Goal: Task Accomplishment & Management: Manage account settings

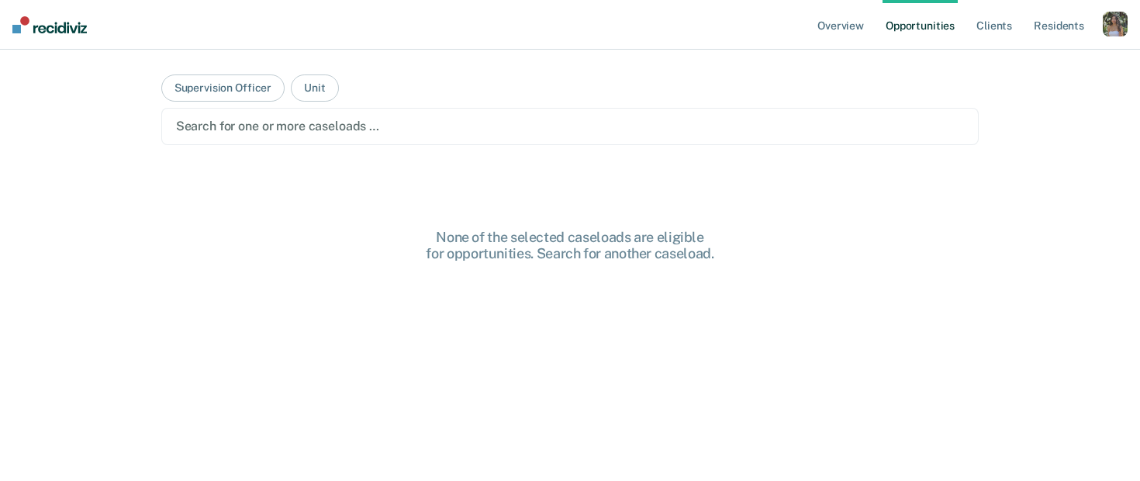
click at [1119, 33] on div "button" at bounding box center [1115, 24] width 25 height 25
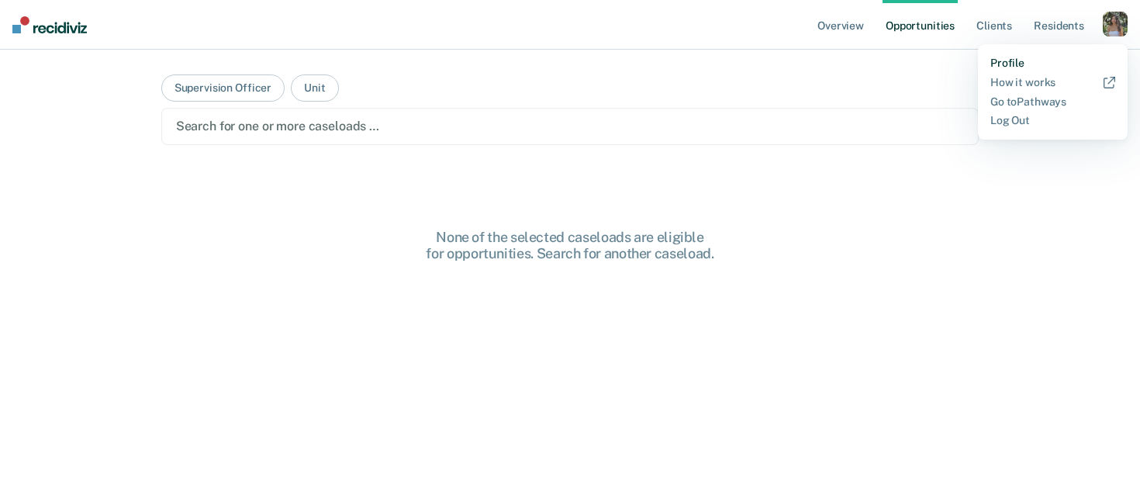
click at [1003, 64] on link "Profile" at bounding box center [1053, 63] width 125 height 13
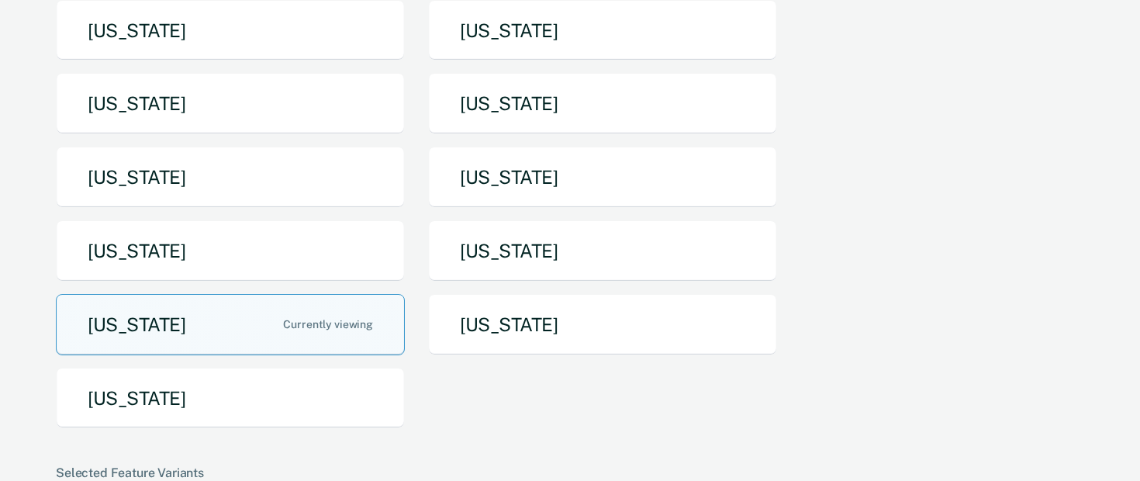
scroll to position [321, 0]
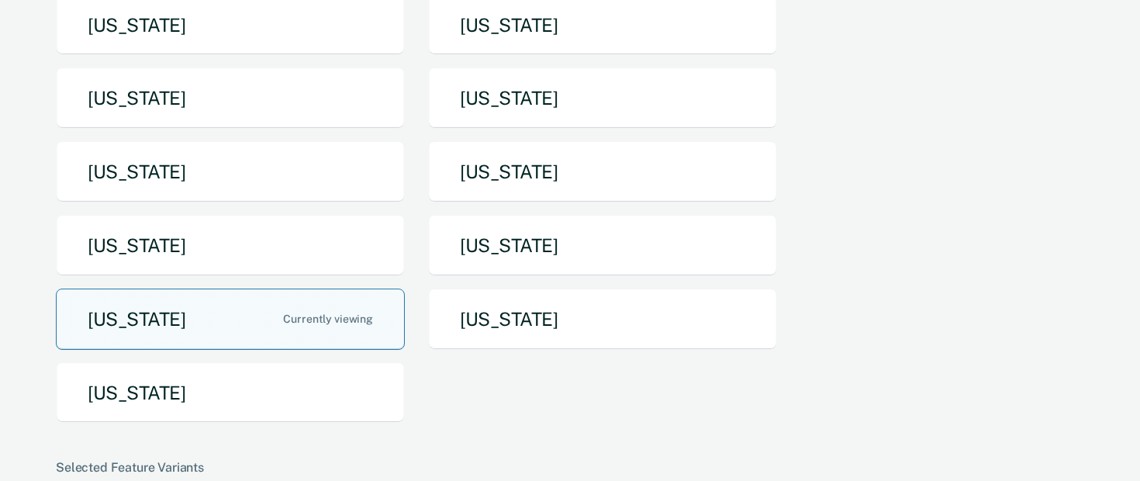
click at [180, 336] on button "[US_STATE]" at bounding box center [230, 319] width 349 height 61
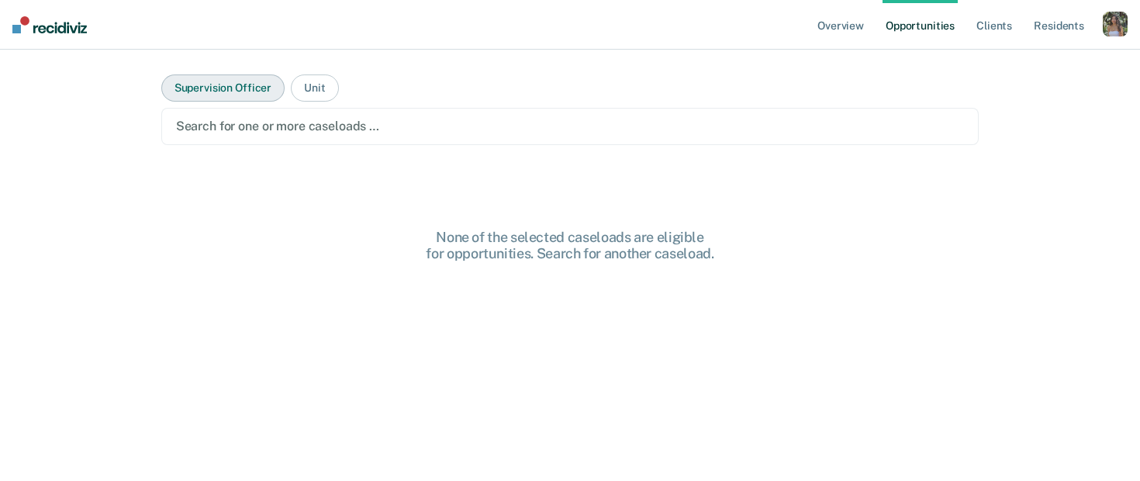
click at [245, 96] on button "Supervision Officer" at bounding box center [222, 87] width 123 height 27
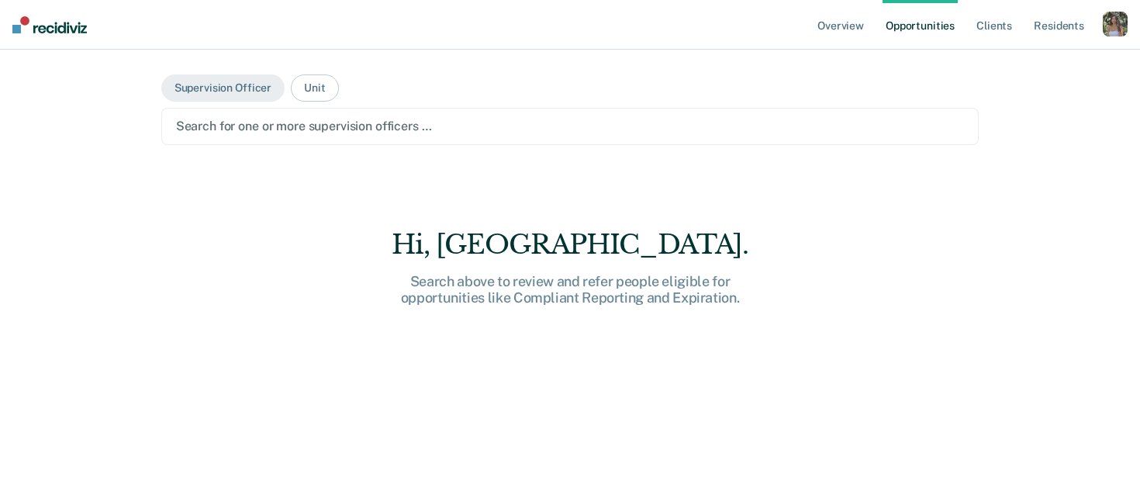
click at [292, 123] on div at bounding box center [570, 126] width 789 height 18
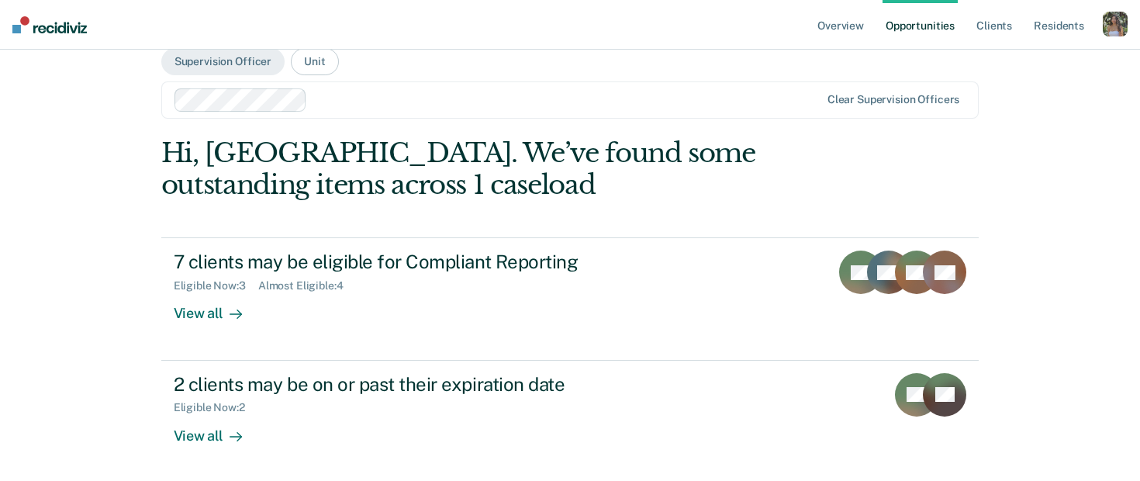
scroll to position [29, 0]
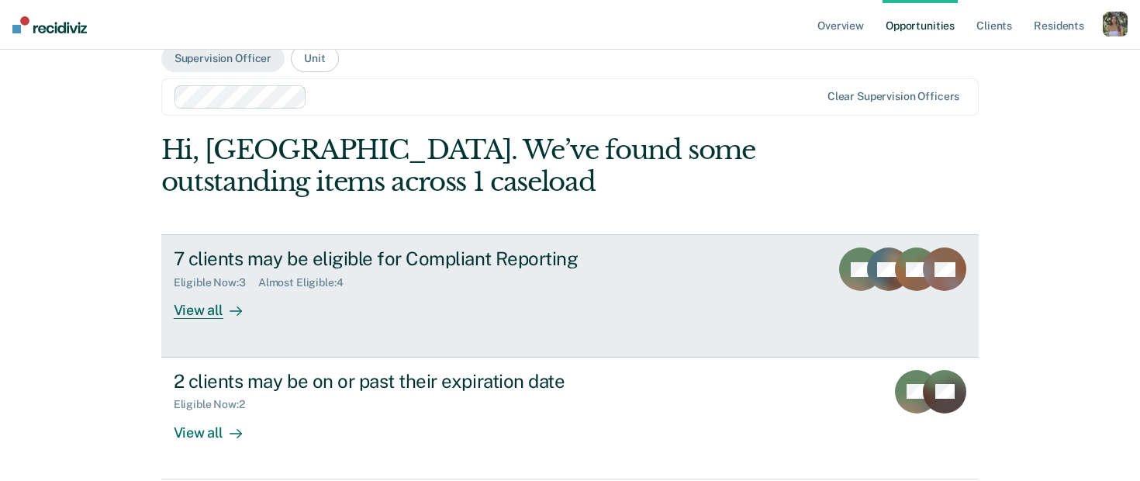
click at [548, 269] on div "7 clients may be eligible for Compliant Reporting" at bounding box center [446, 258] width 545 height 22
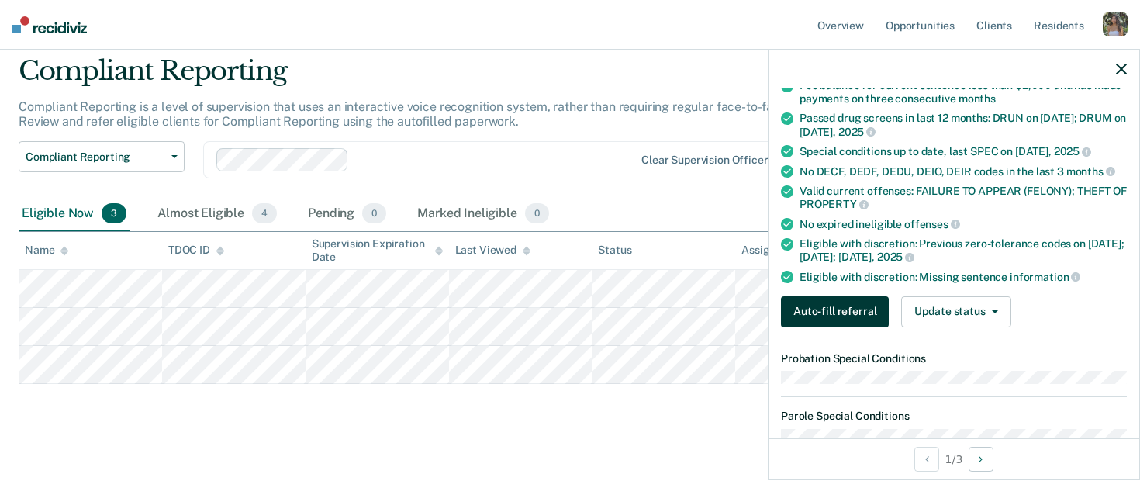
scroll to position [233, 0]
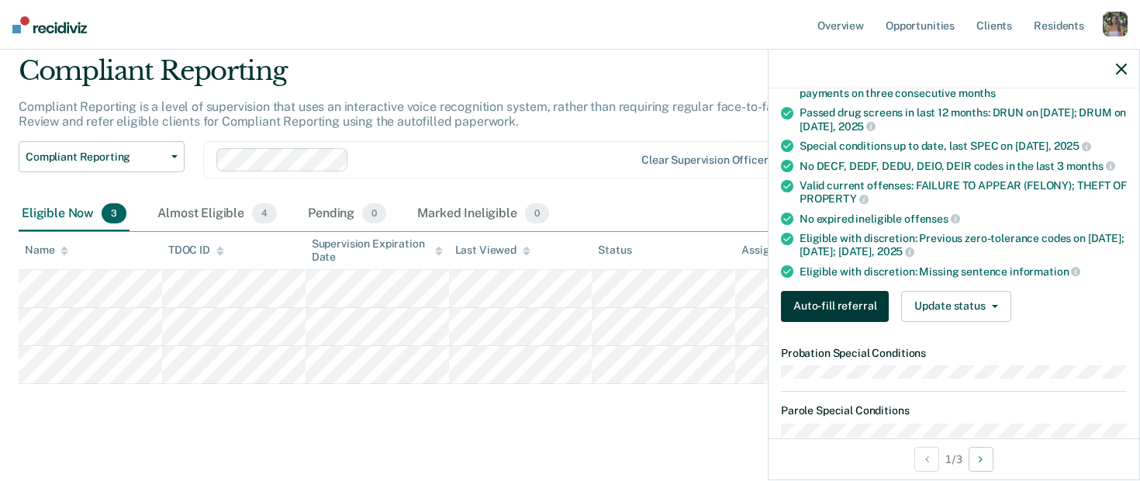
click at [863, 306] on button "Auto-fill referral" at bounding box center [835, 306] width 108 height 31
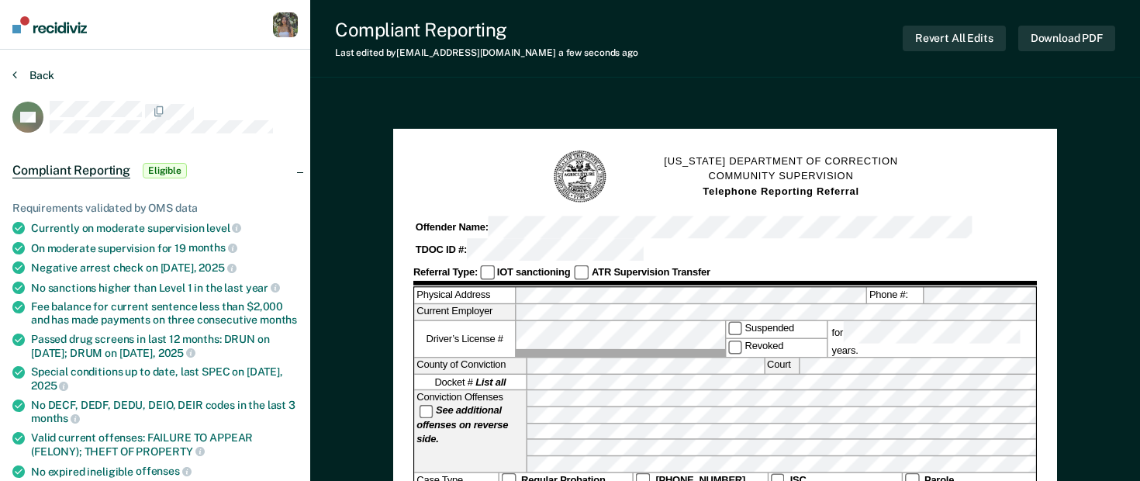
click at [16, 72] on button "Back" at bounding box center [33, 75] width 42 height 14
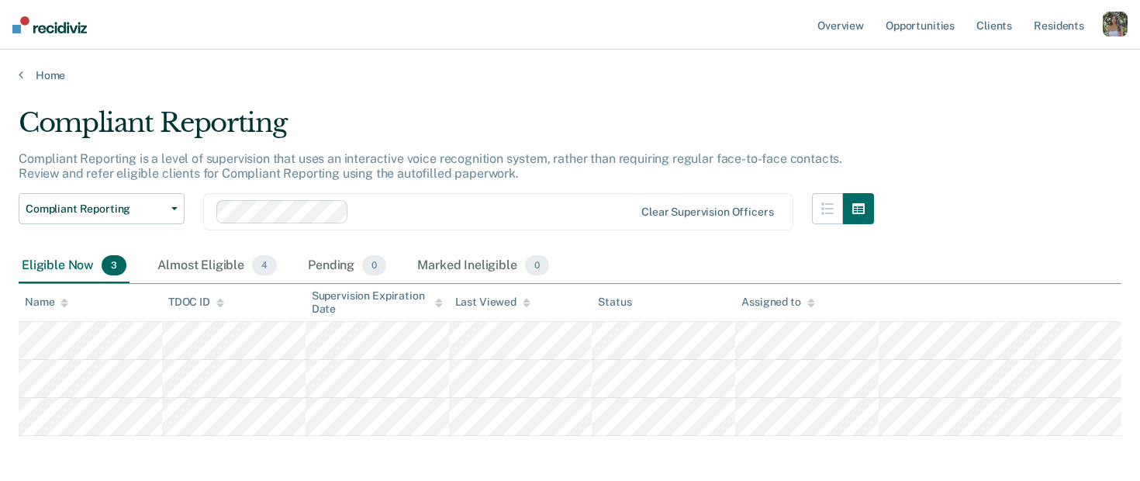
scroll to position [52, 0]
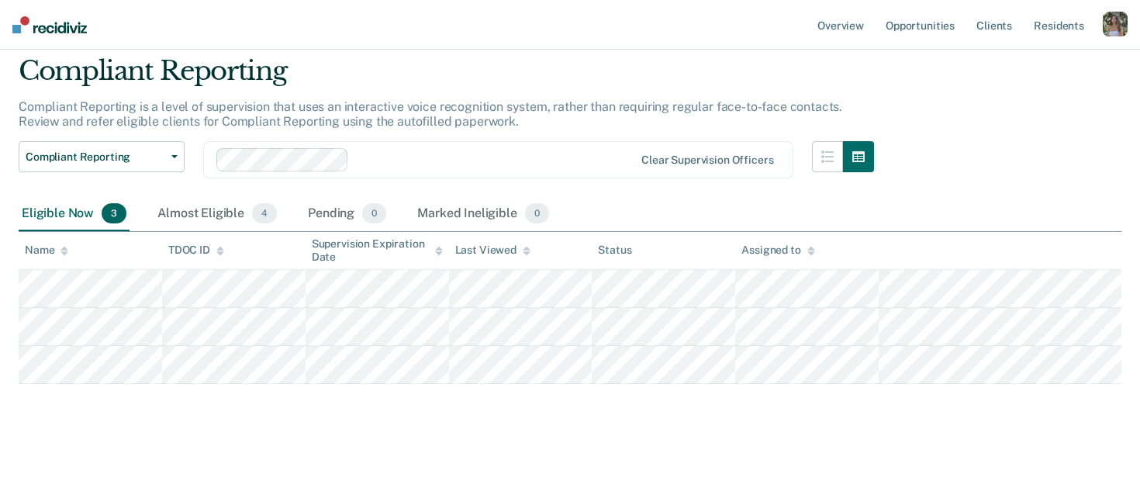
click at [1115, 28] on div "button" at bounding box center [1115, 24] width 25 height 25
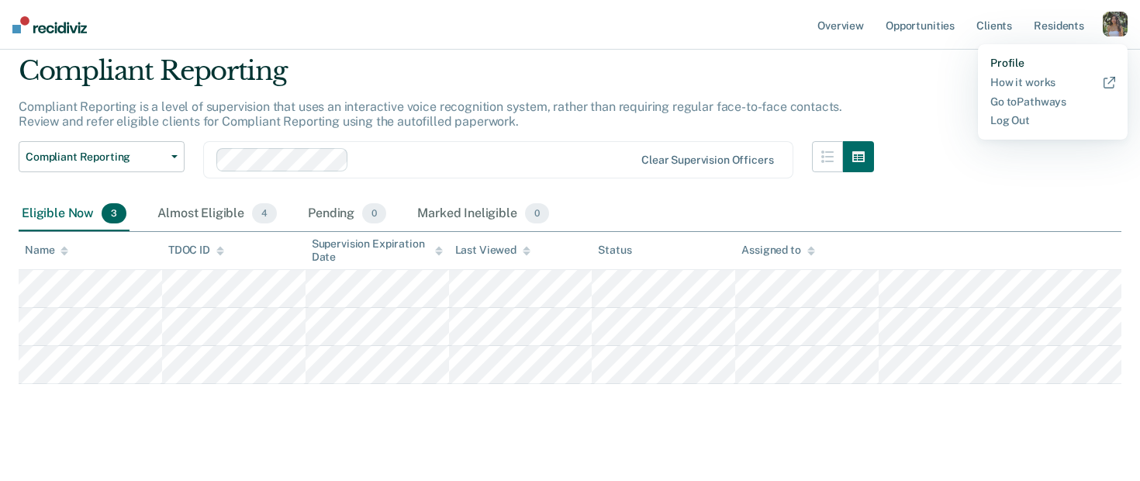
click at [1004, 64] on link "Profile" at bounding box center [1053, 63] width 125 height 13
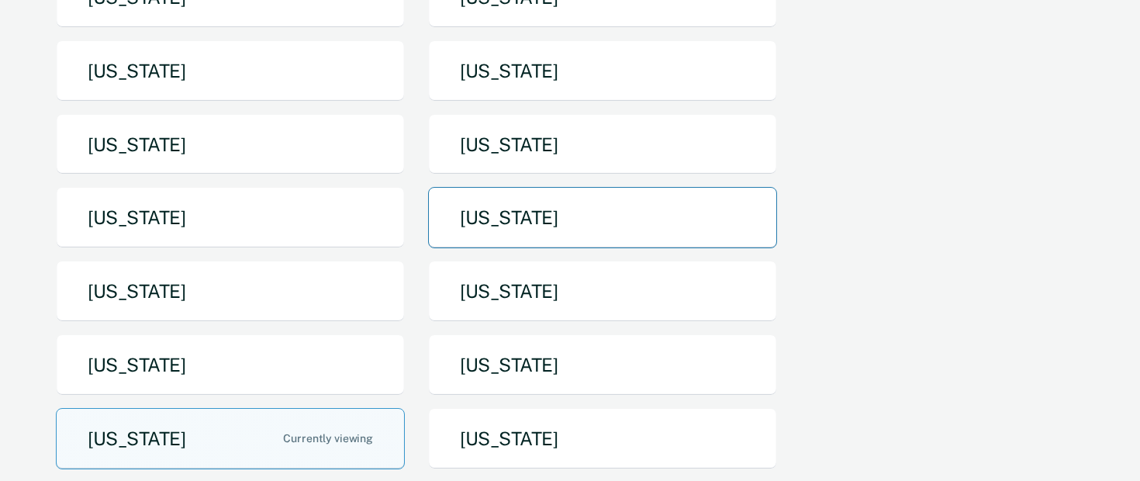
scroll to position [221, 0]
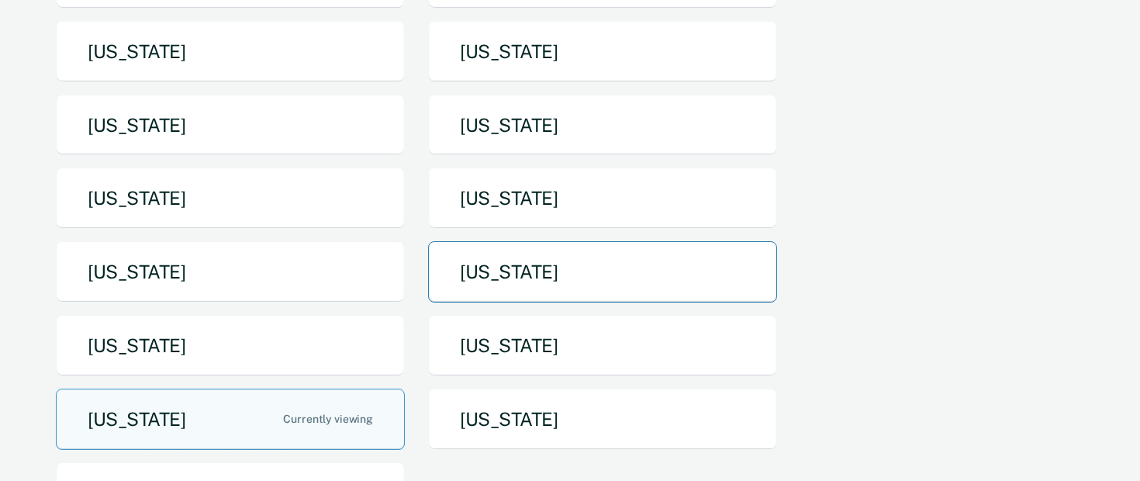
click at [582, 258] on button "[US_STATE]" at bounding box center [602, 271] width 349 height 61
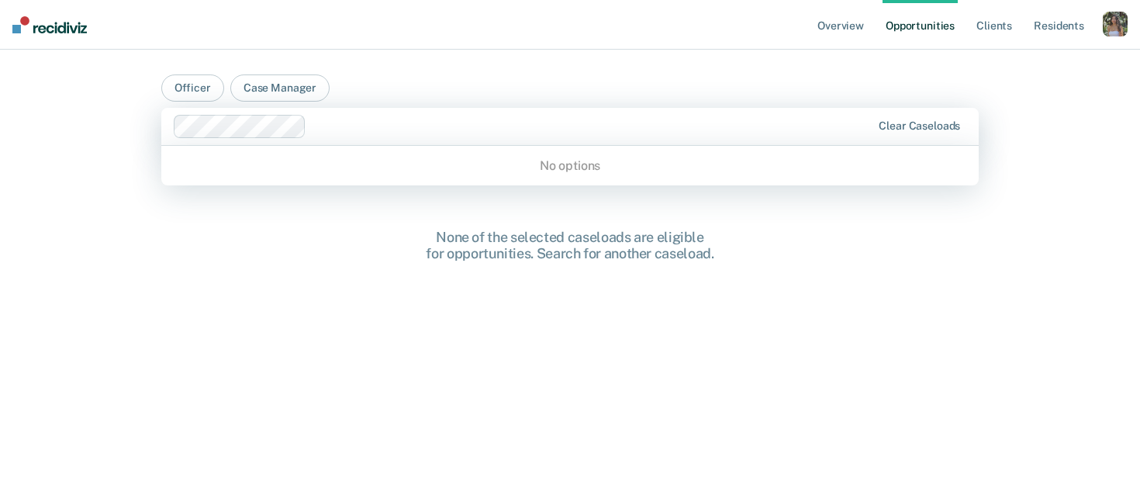
click at [325, 123] on div at bounding box center [592, 126] width 559 height 18
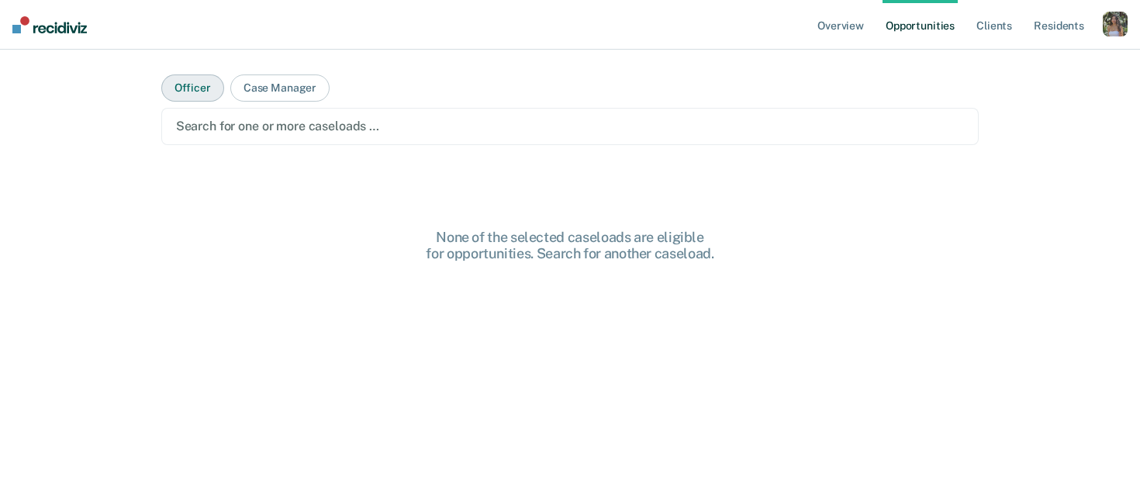
click at [190, 91] on button "Officer" at bounding box center [192, 87] width 63 height 27
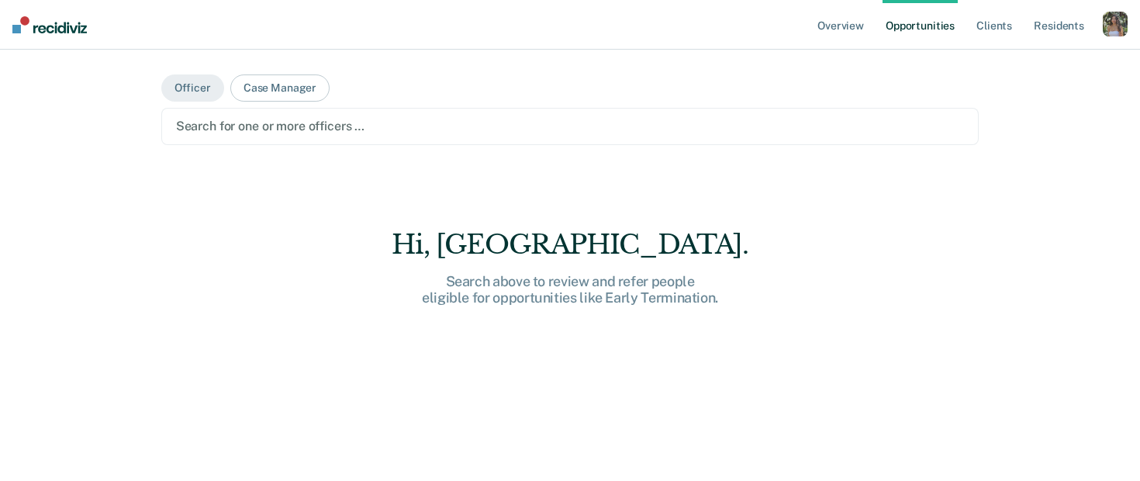
click at [229, 123] on div at bounding box center [570, 126] width 789 height 18
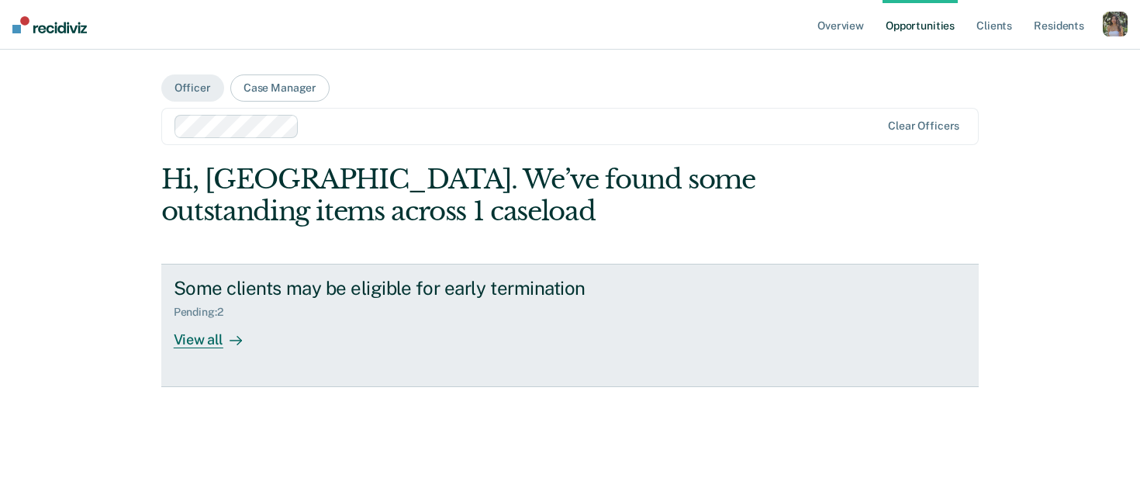
click at [388, 336] on div "Some clients may be eligible for early termination Pending : 2 View all" at bounding box center [465, 312] width 582 height 71
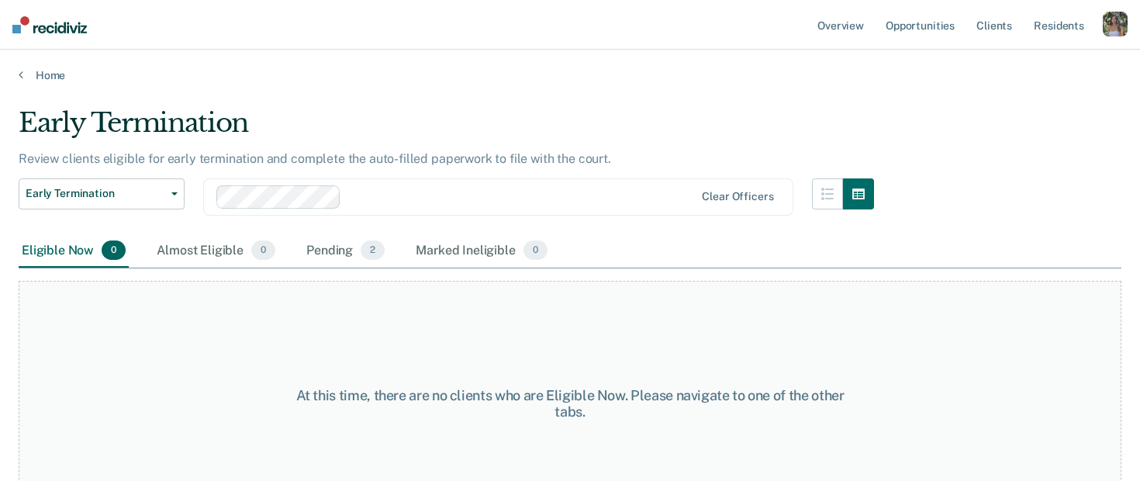
scroll to position [44, 0]
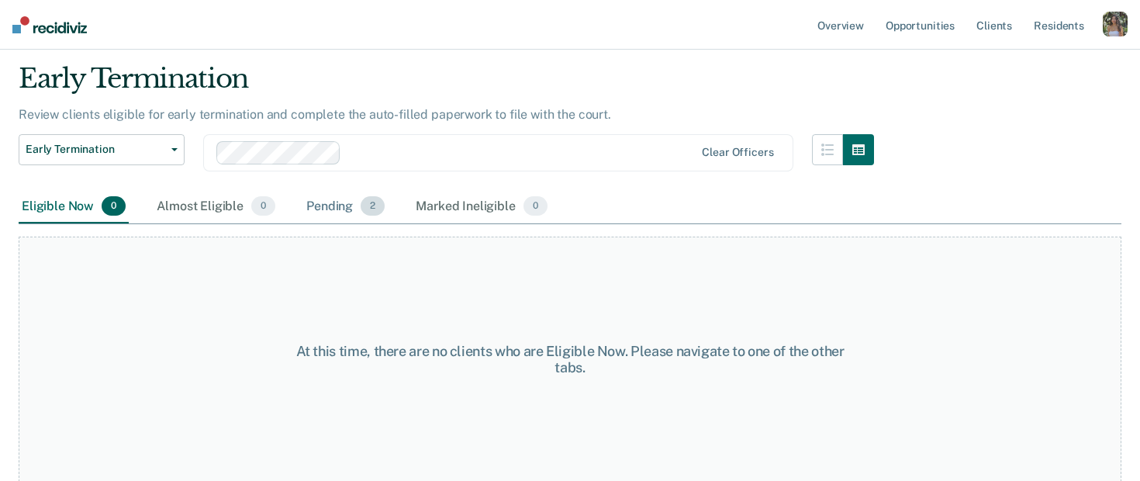
click at [330, 206] on div "Pending 2" at bounding box center [345, 207] width 85 height 34
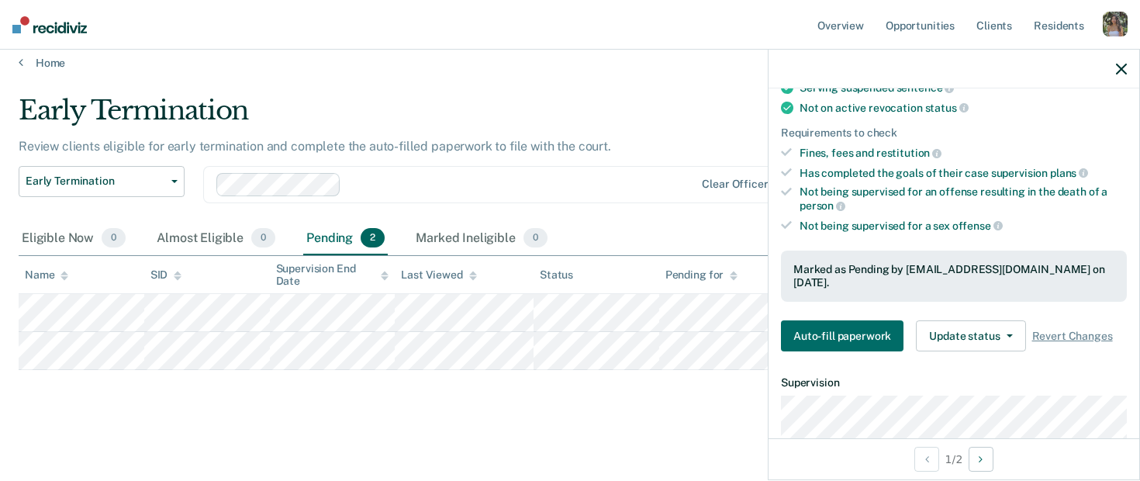
scroll to position [209, 0]
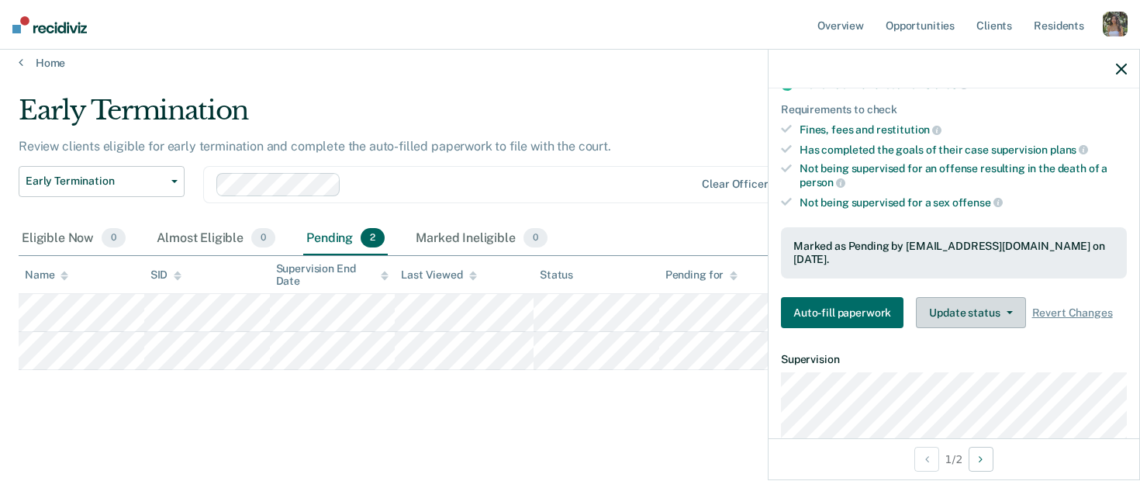
click at [965, 305] on button "Update status" at bounding box center [970, 312] width 109 height 31
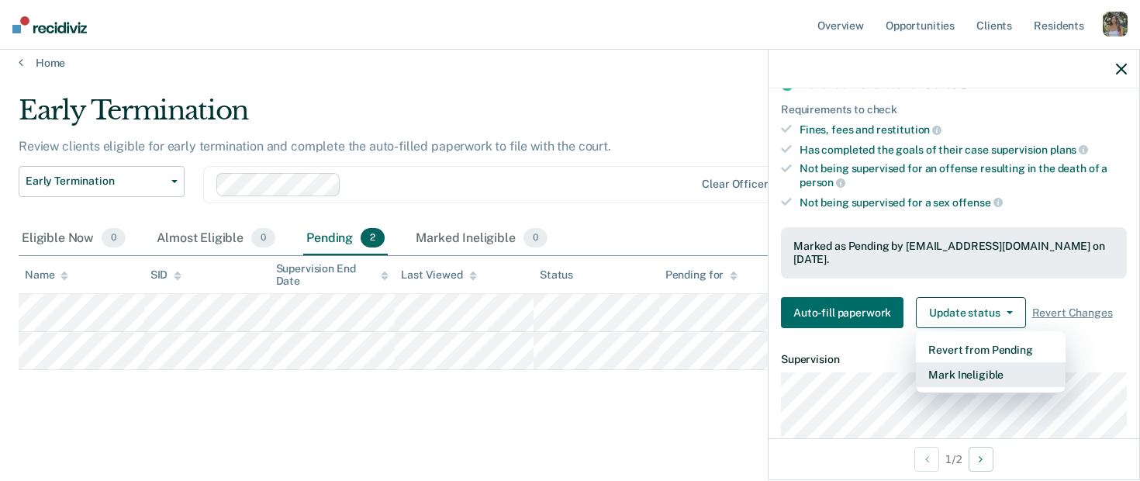
click at [1015, 371] on button "Mark Ineligible" at bounding box center [991, 374] width 150 height 25
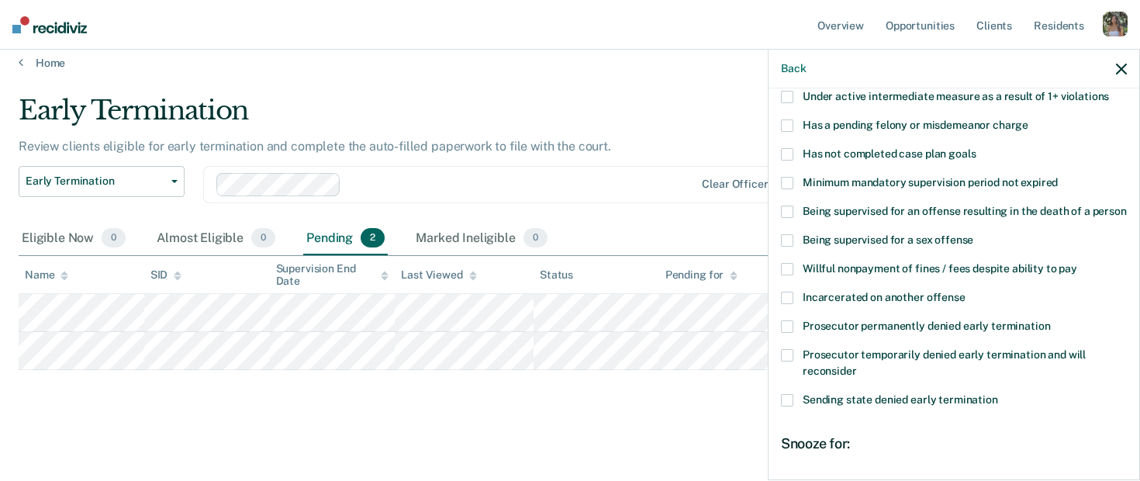
scroll to position [51, 0]
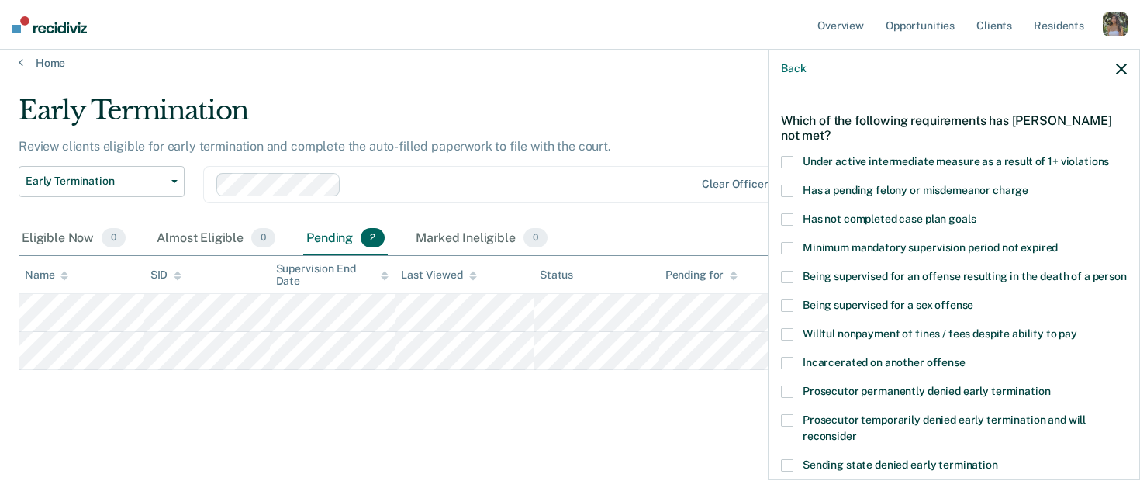
click at [790, 188] on span at bounding box center [787, 191] width 12 height 12
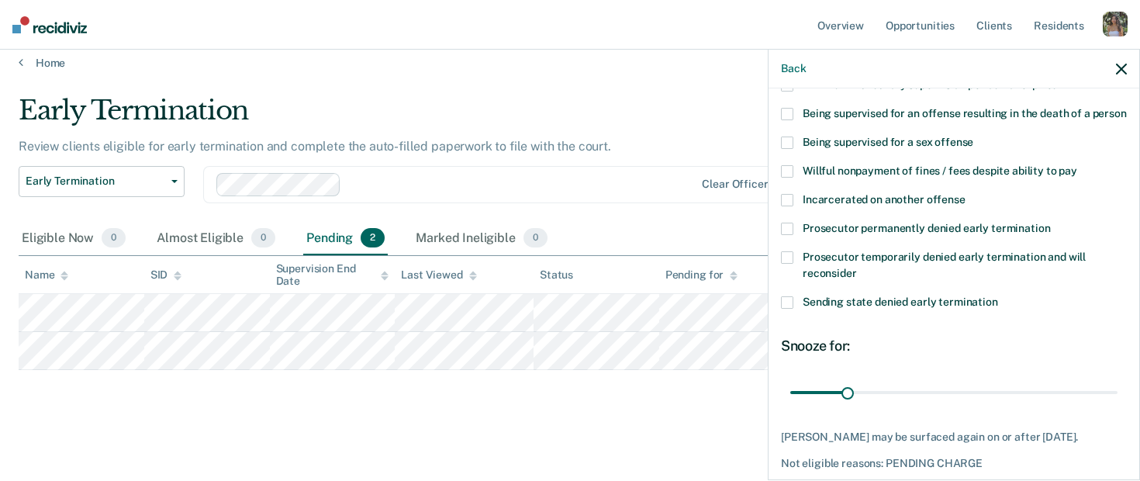
scroll to position [277, 0]
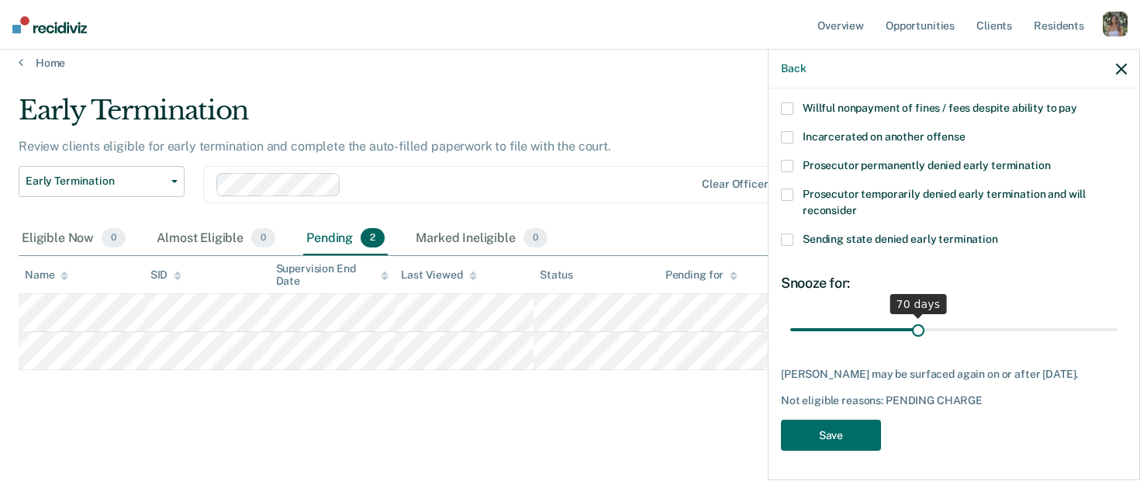
drag, startPoint x: 849, startPoint y: 330, endPoint x: 918, endPoint y: 335, distance: 68.5
type input "70"
click at [918, 335] on input "range" at bounding box center [953, 329] width 327 height 27
click at [849, 436] on button "Save" at bounding box center [831, 436] width 100 height 32
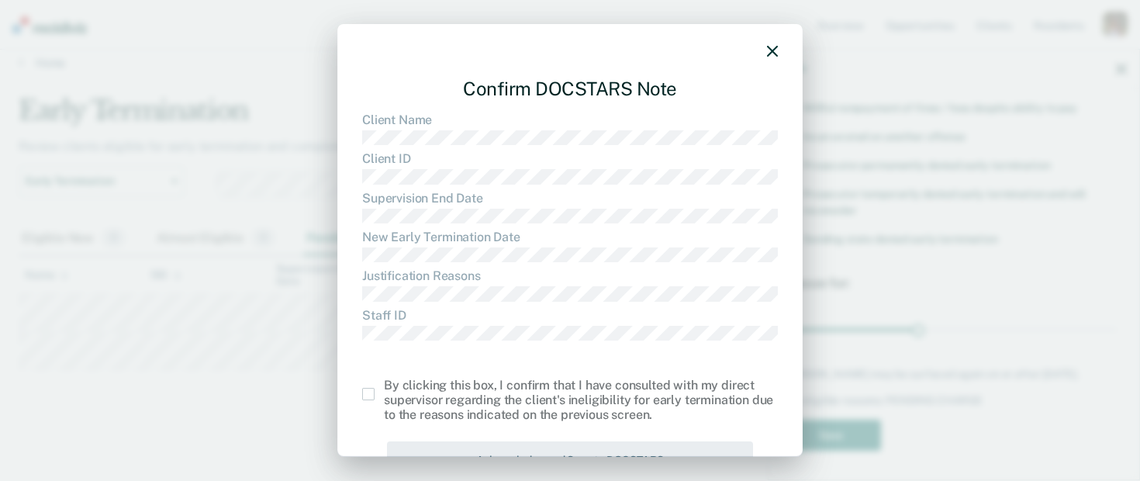
click at [767, 54] on icon "button" at bounding box center [772, 51] width 11 height 11
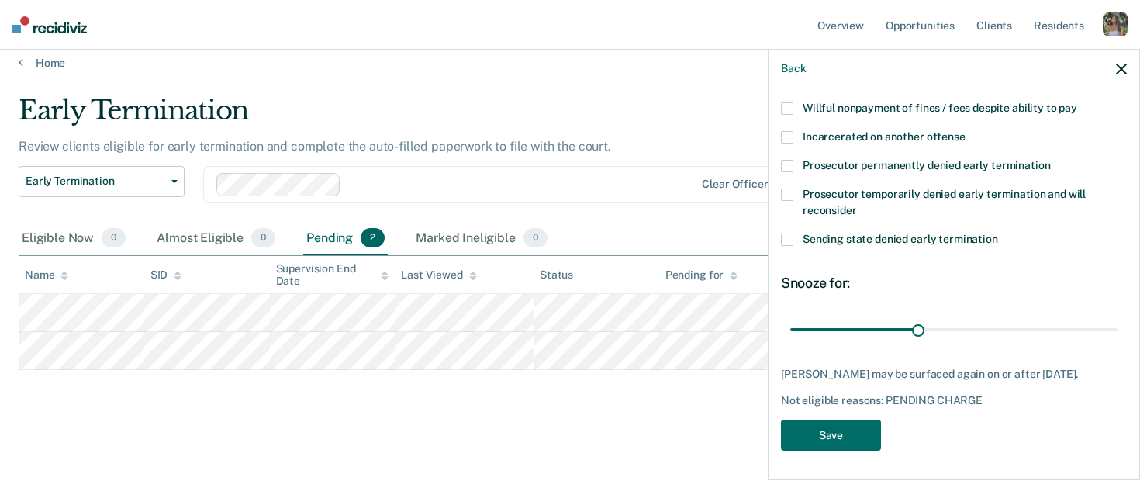
click at [1126, 67] on icon "button" at bounding box center [1121, 69] width 11 height 11
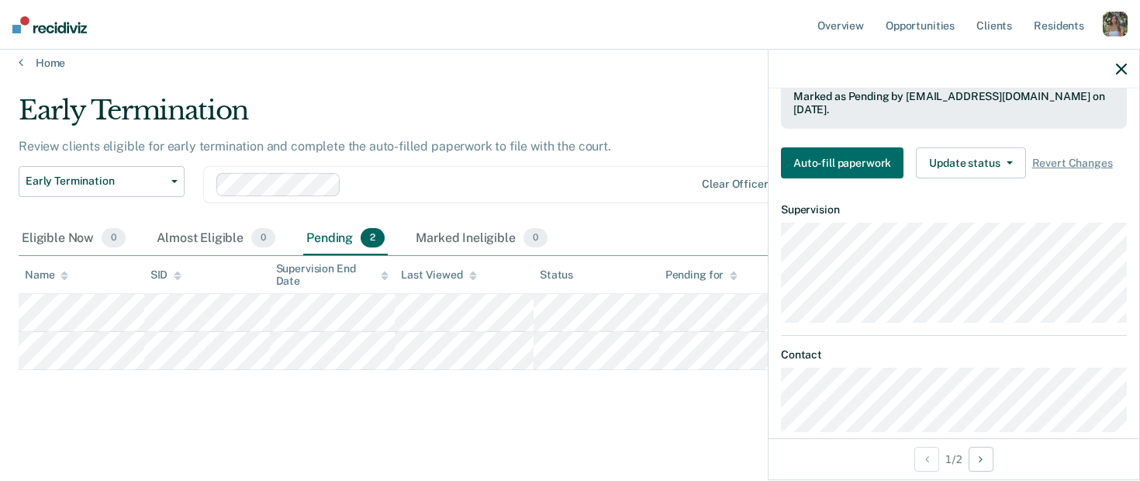
scroll to position [379, 0]
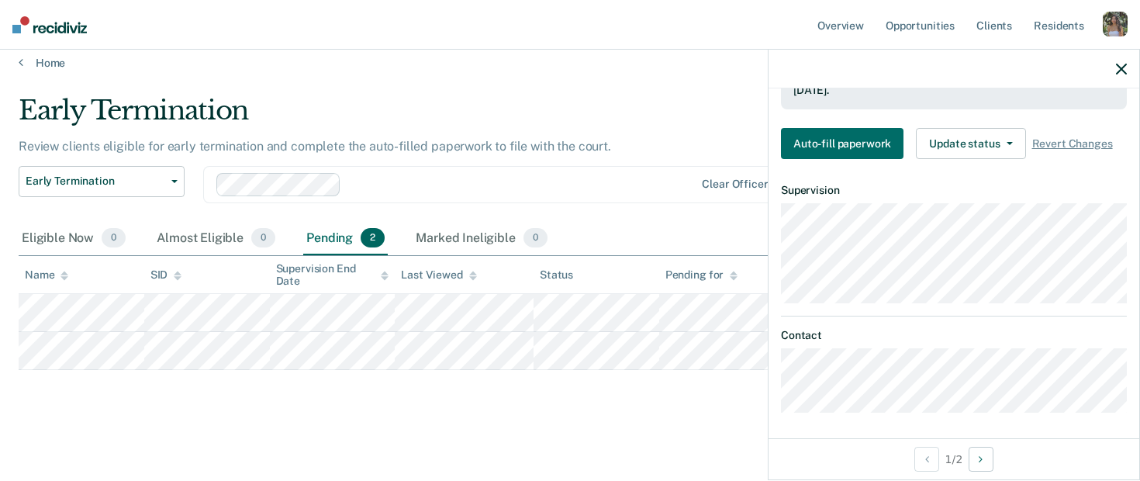
click at [870, 271] on dl "Supervision" at bounding box center [954, 243] width 346 height 119
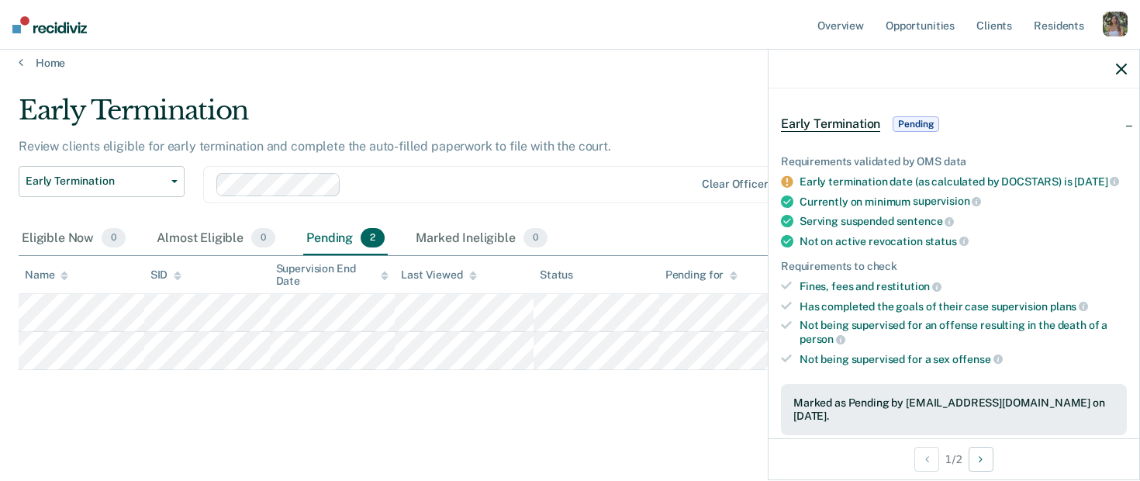
scroll to position [48, 0]
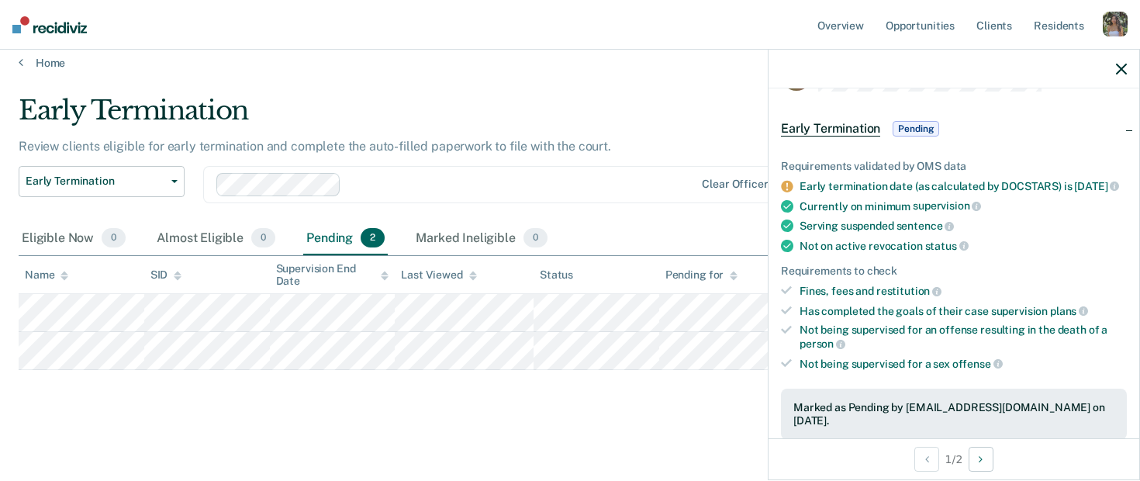
click at [1109, 29] on div "button" at bounding box center [1115, 24] width 25 height 25
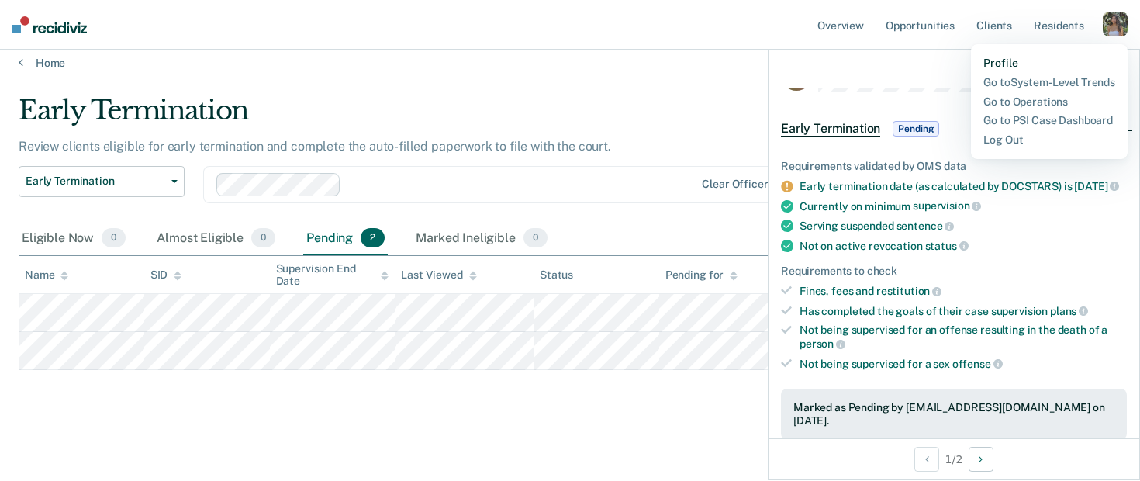
click at [1002, 66] on link "Profile" at bounding box center [1050, 63] width 132 height 13
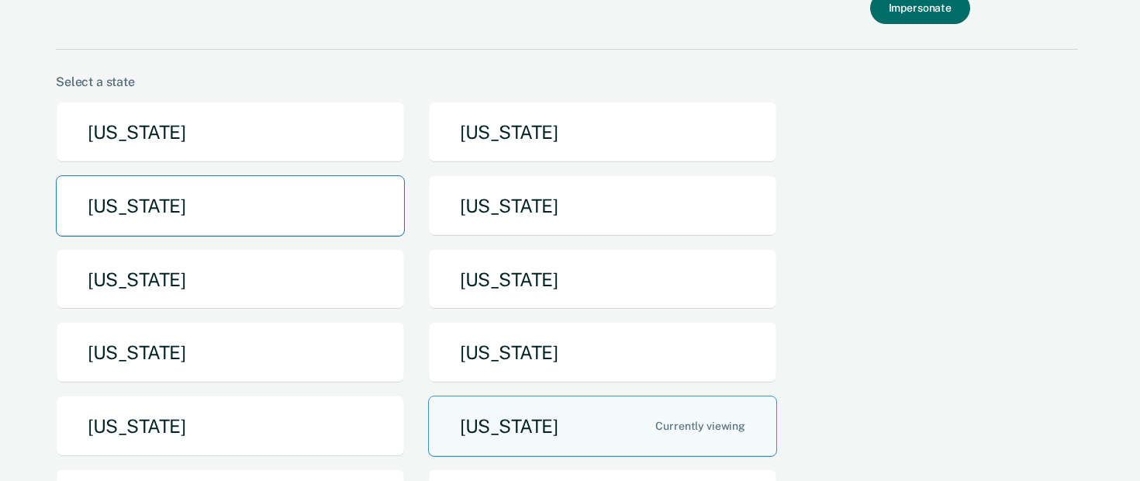
scroll to position [76, 0]
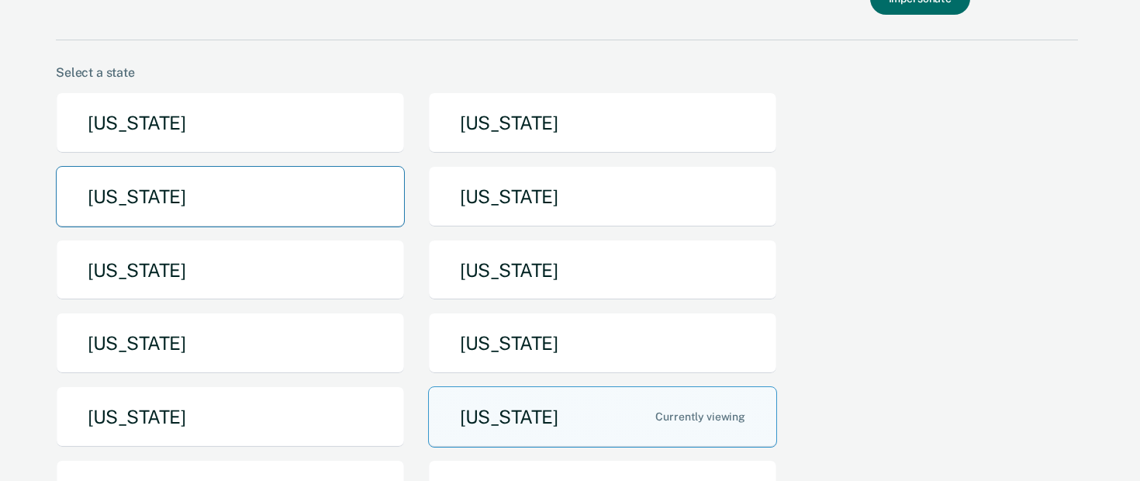
click at [286, 199] on button "[US_STATE]" at bounding box center [230, 196] width 349 height 61
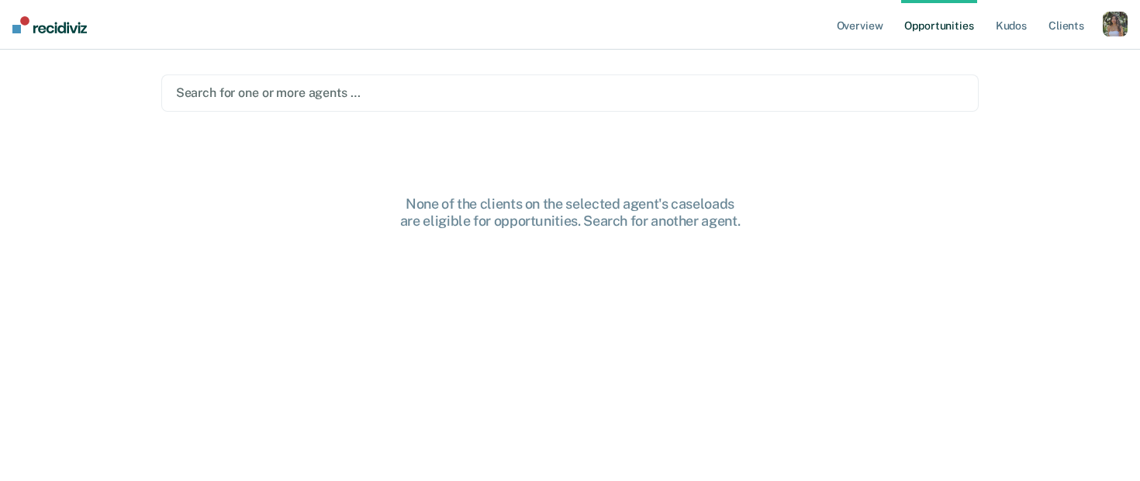
click at [368, 92] on div at bounding box center [570, 93] width 789 height 18
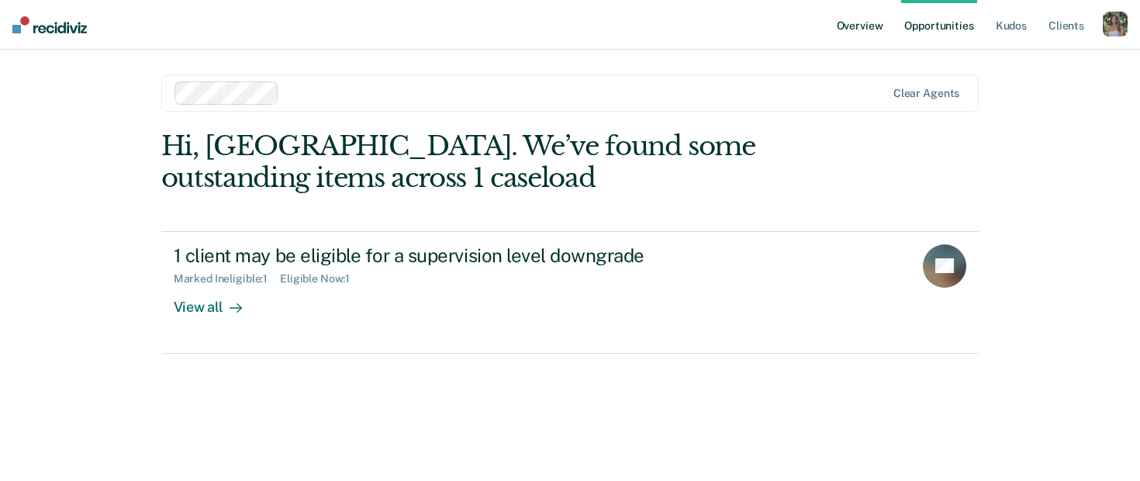
click at [857, 29] on link "Overview" at bounding box center [860, 25] width 53 height 50
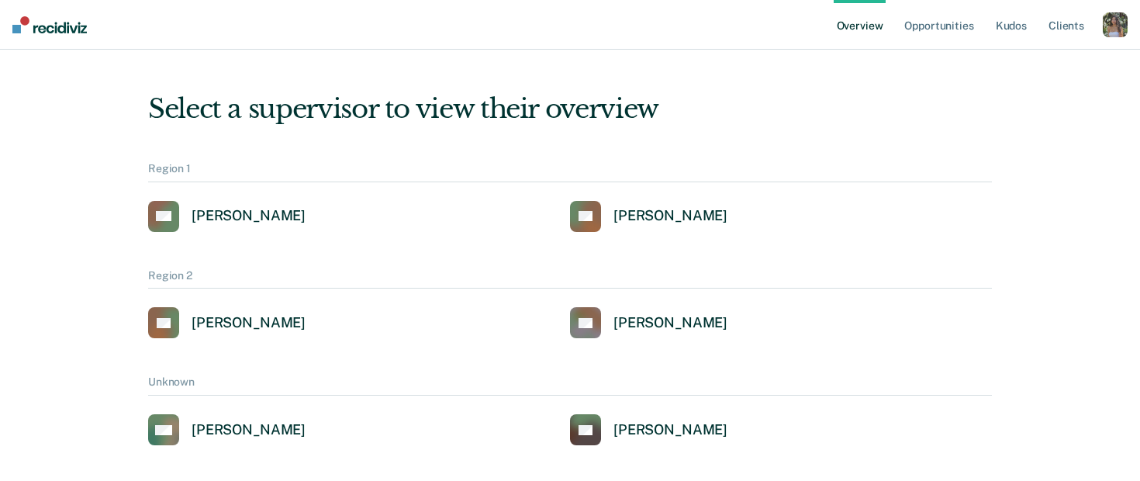
scroll to position [14, 0]
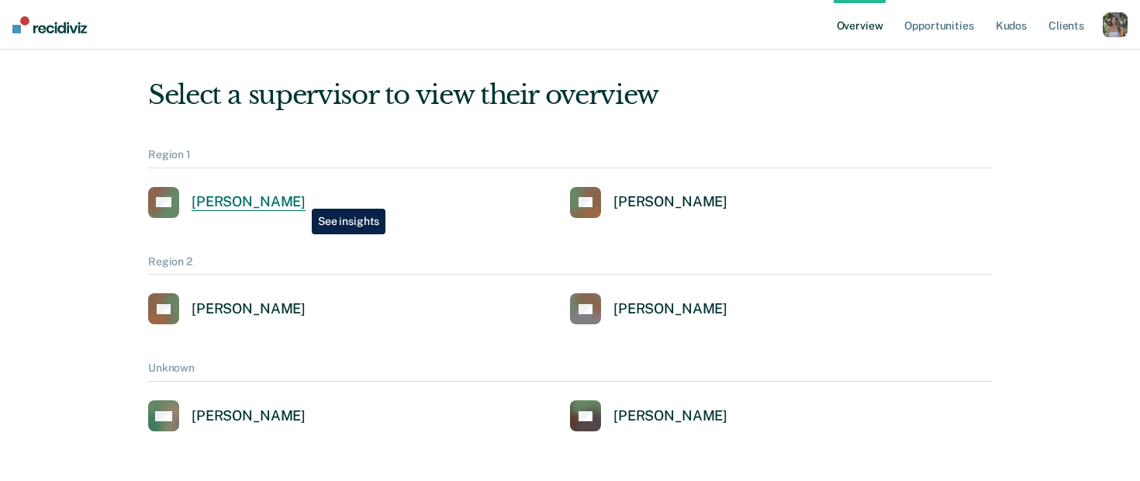
click at [300, 197] on div "[PERSON_NAME]" at bounding box center [249, 202] width 114 height 18
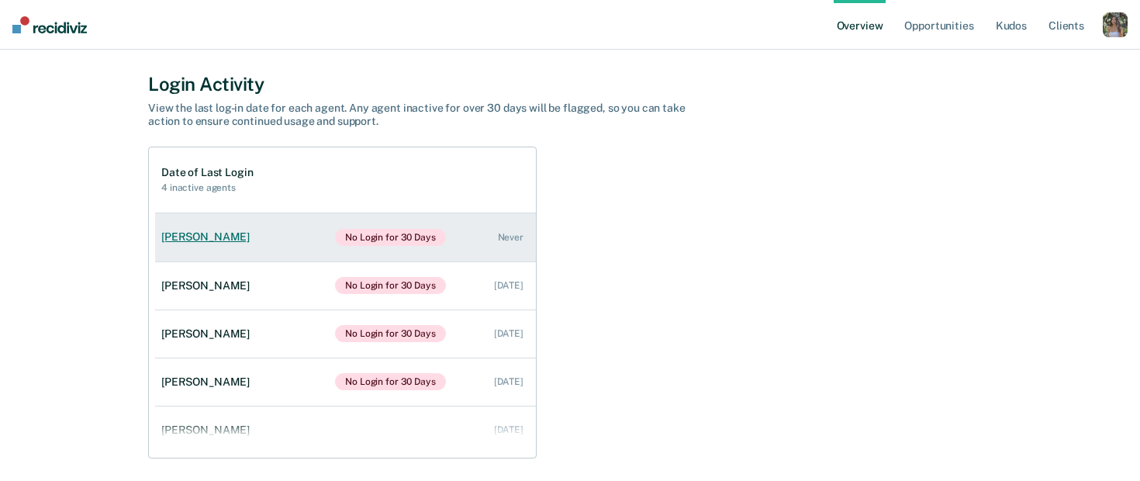
scroll to position [1139, 0]
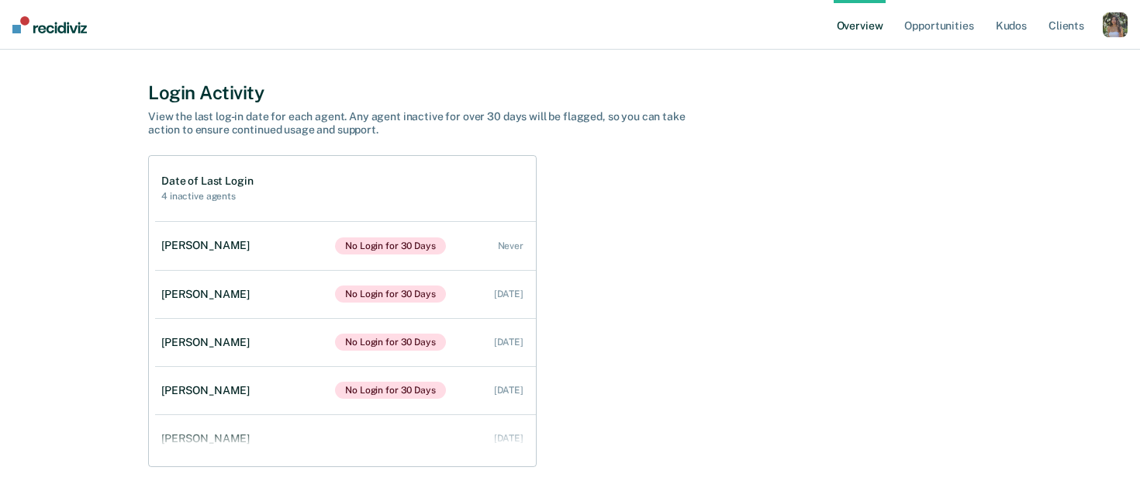
click at [1106, 25] on div "button" at bounding box center [1115, 24] width 25 height 25
click at [998, 59] on link "Profile" at bounding box center [1053, 62] width 125 height 13
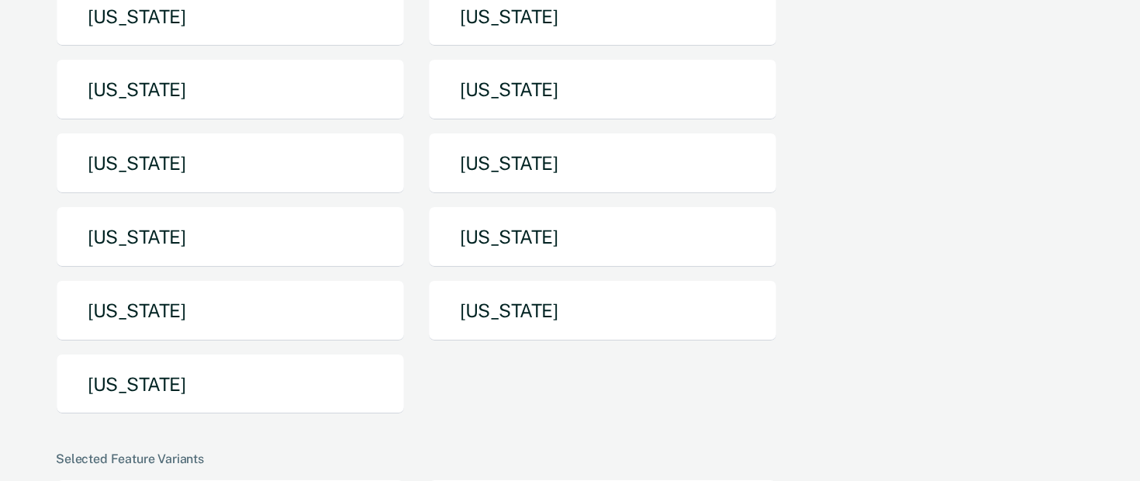
scroll to position [332, 0]
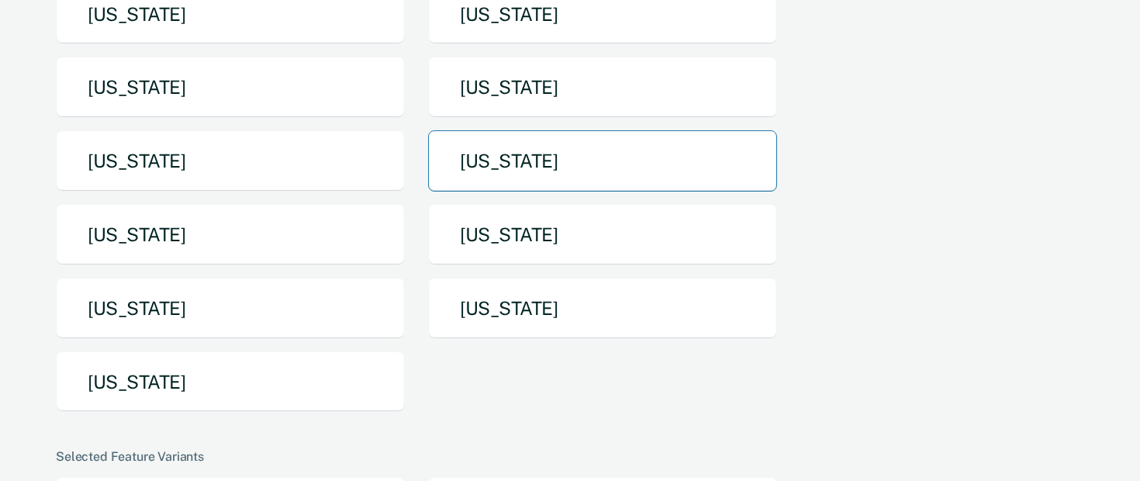
click at [582, 172] on button "[US_STATE]" at bounding box center [602, 160] width 349 height 61
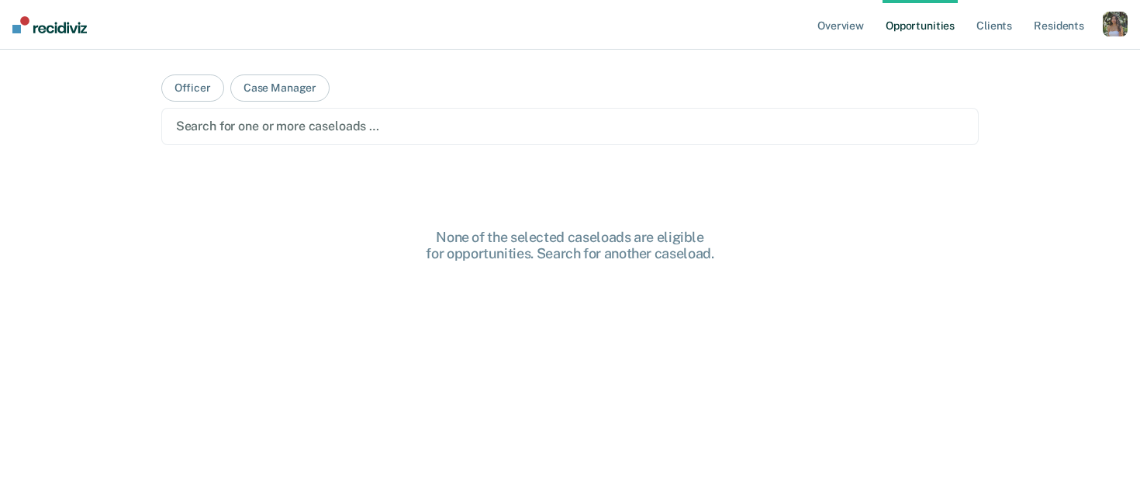
click at [1107, 27] on div "button" at bounding box center [1115, 24] width 25 height 25
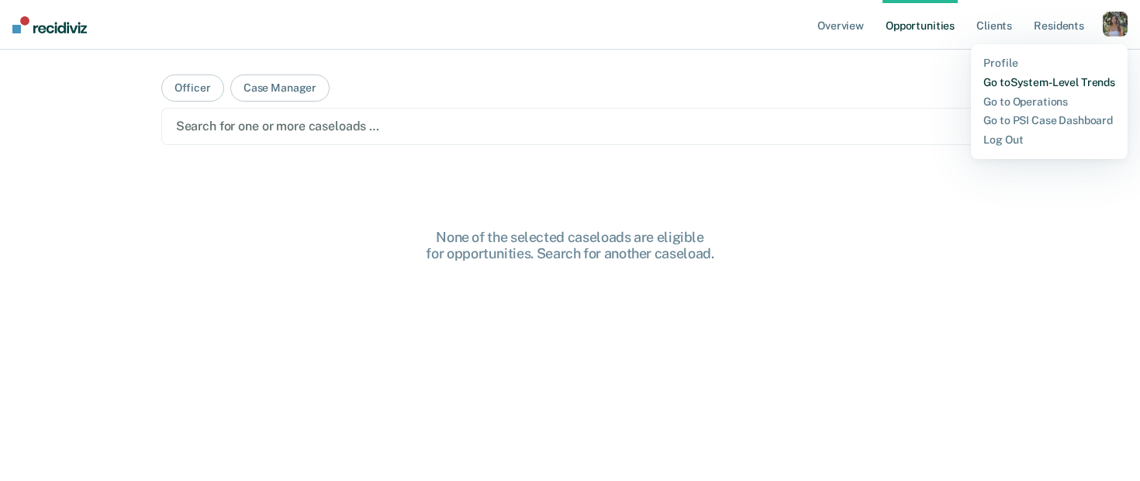
click at [1045, 81] on link "Go to System-Level Trends" at bounding box center [1050, 82] width 132 height 13
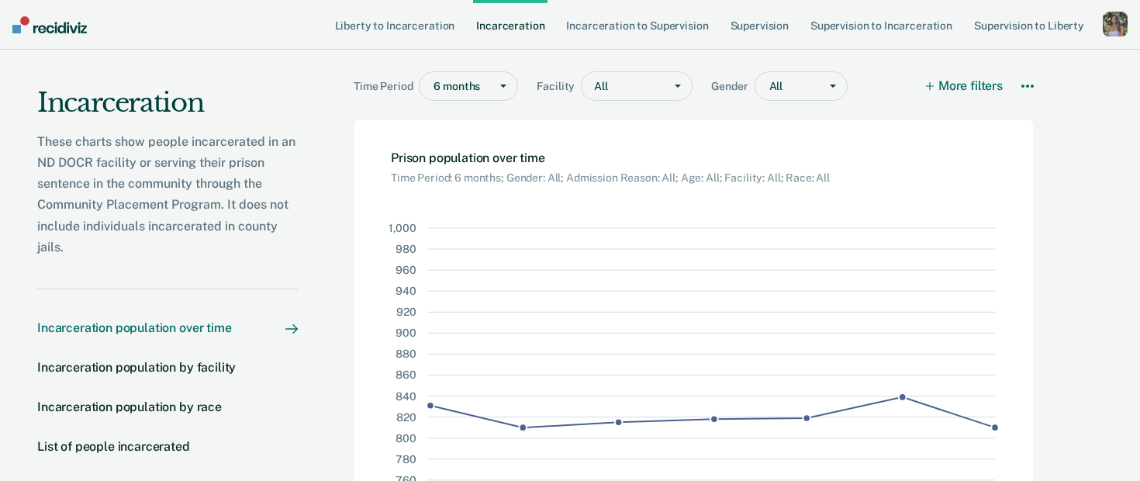
scroll to position [15, 0]
click at [826, 83] on div at bounding box center [833, 87] width 28 height 28
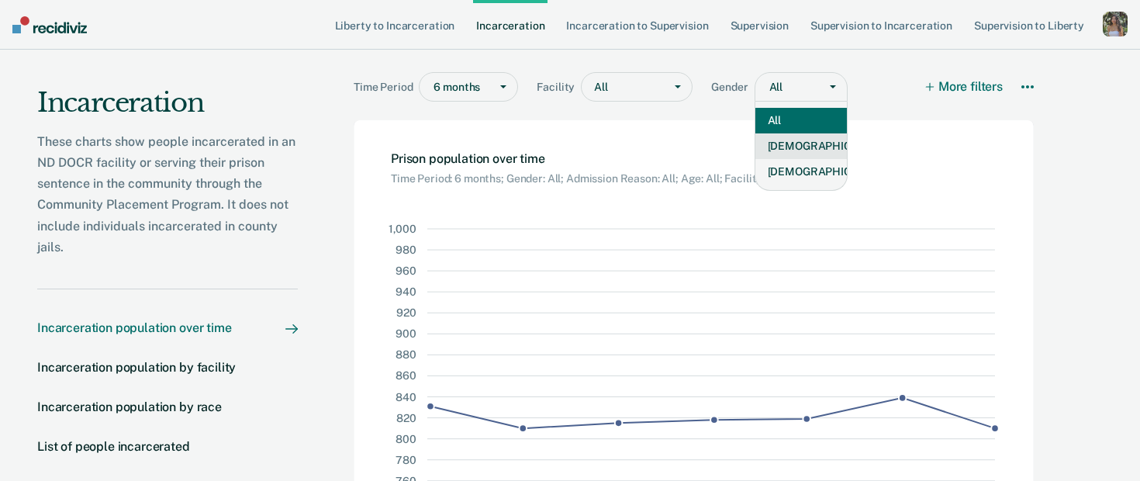
click at [817, 152] on div "[DEMOGRAPHIC_DATA]" at bounding box center [802, 146] width 92 height 26
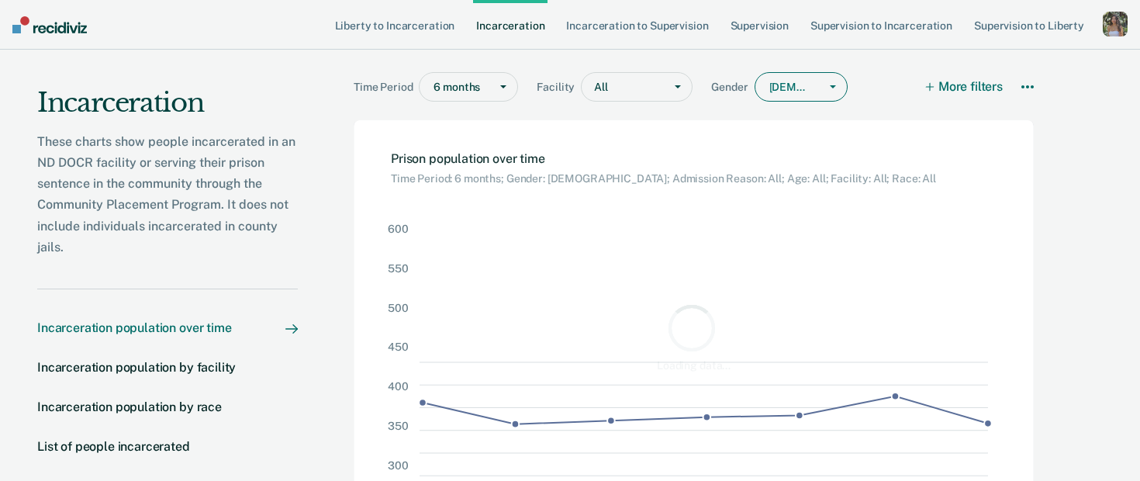
click at [635, 86] on div at bounding box center [633, 87] width 47 height 16
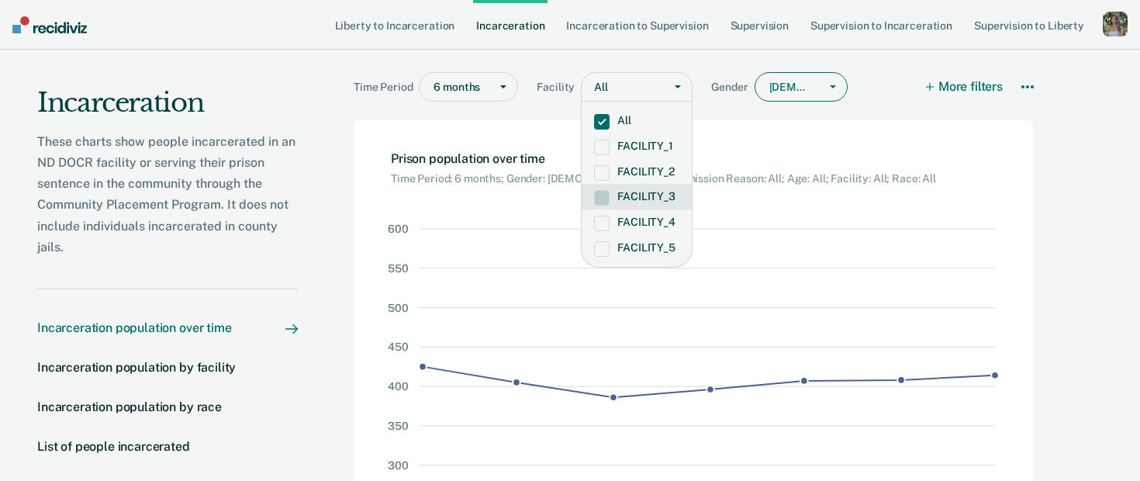
click at [590, 206] on div "FACILITY_3" at bounding box center [637, 197] width 110 height 26
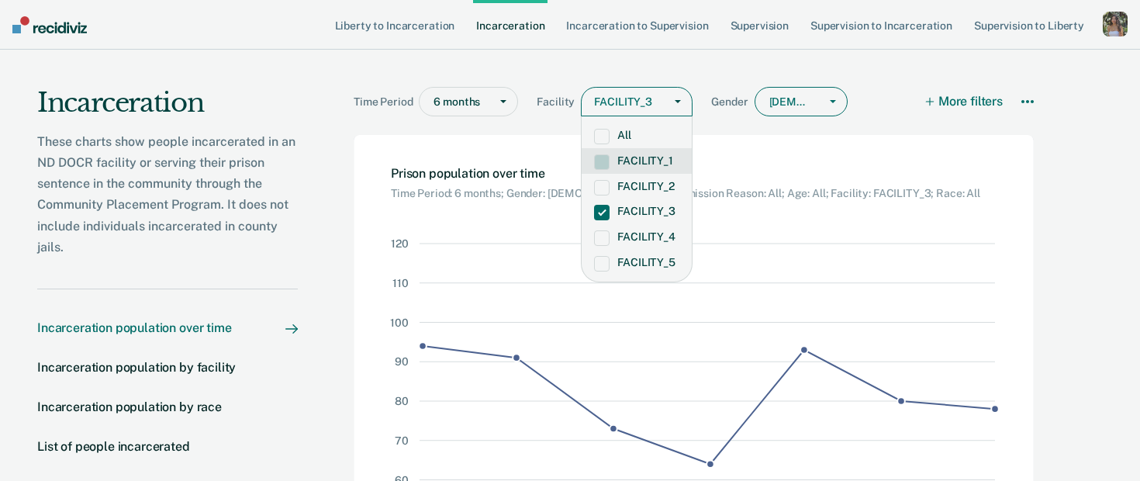
click at [1028, 95] on icon at bounding box center [1028, 101] width 12 height 12
click at [1107, 30] on div "button" at bounding box center [1115, 24] width 25 height 25
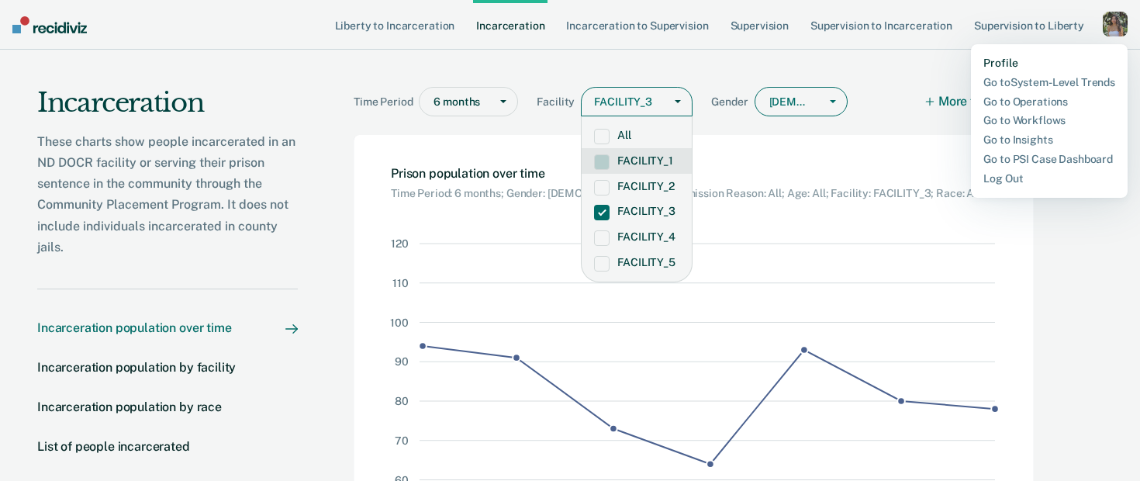
click at [998, 64] on link "Profile" at bounding box center [1050, 63] width 132 height 13
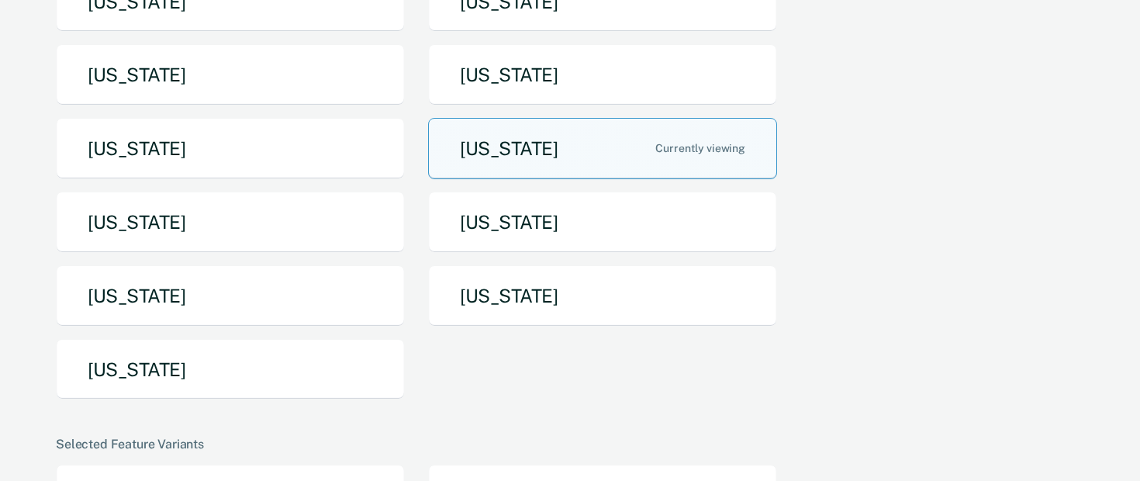
scroll to position [352, 0]
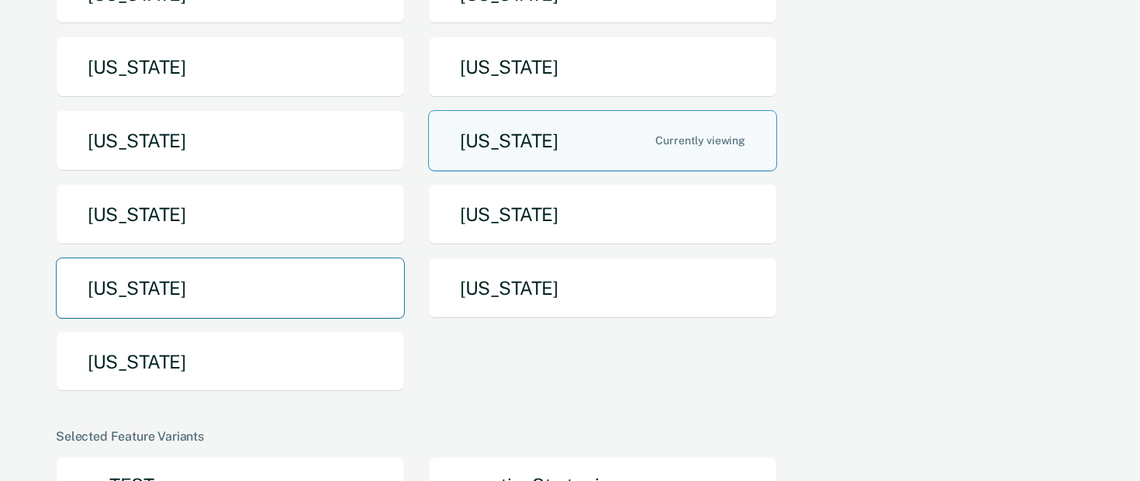
click at [251, 276] on button "[US_STATE]" at bounding box center [230, 288] width 349 height 61
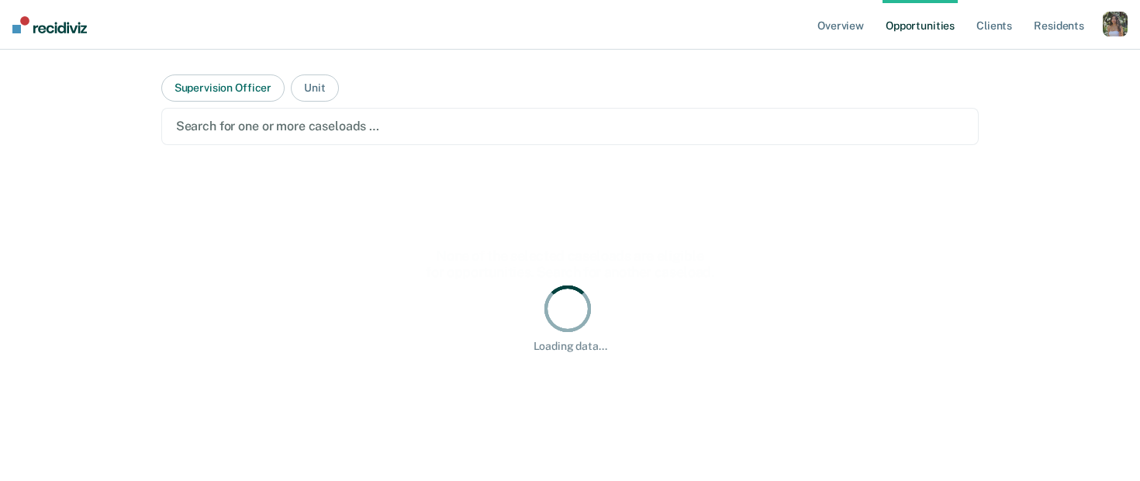
click at [257, 91] on button "Supervision Officer" at bounding box center [222, 87] width 123 height 27
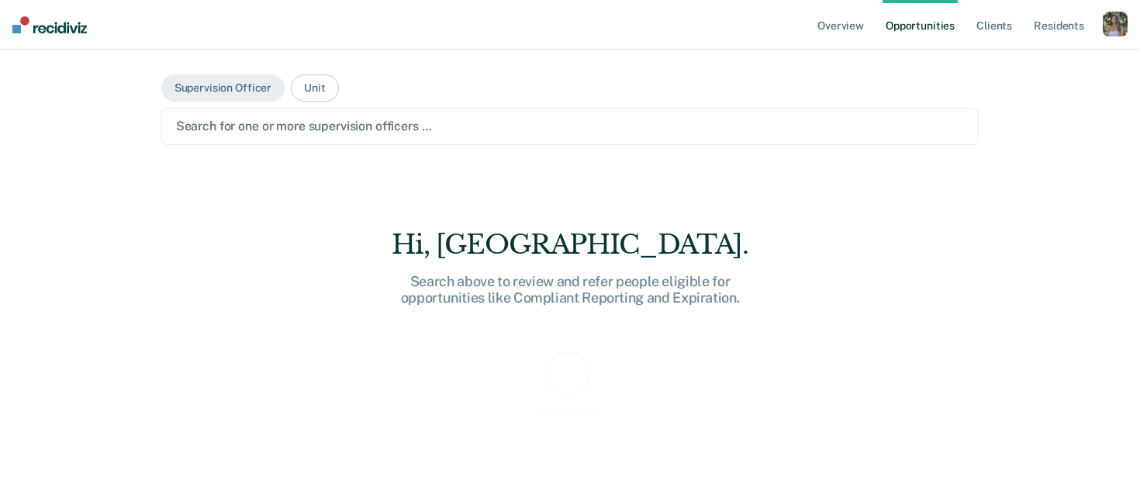
click at [285, 123] on div at bounding box center [570, 126] width 789 height 18
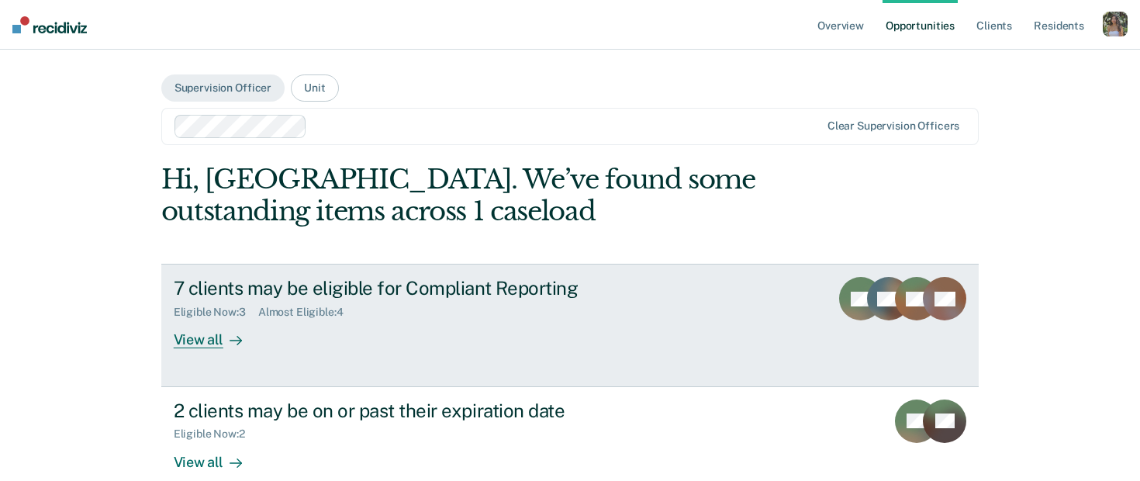
click at [320, 316] on div "Almost Eligible : 4" at bounding box center [307, 312] width 98 height 13
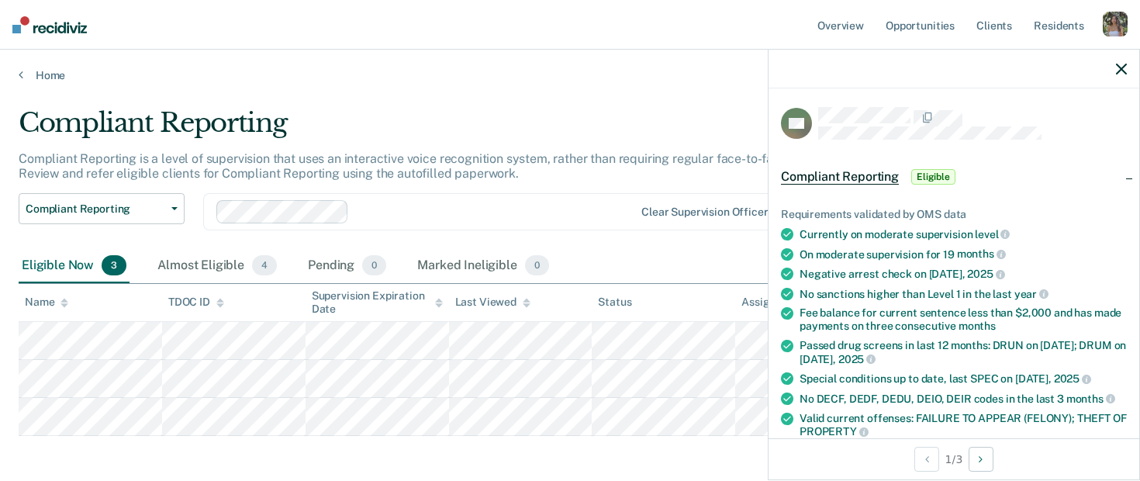
scroll to position [222, 0]
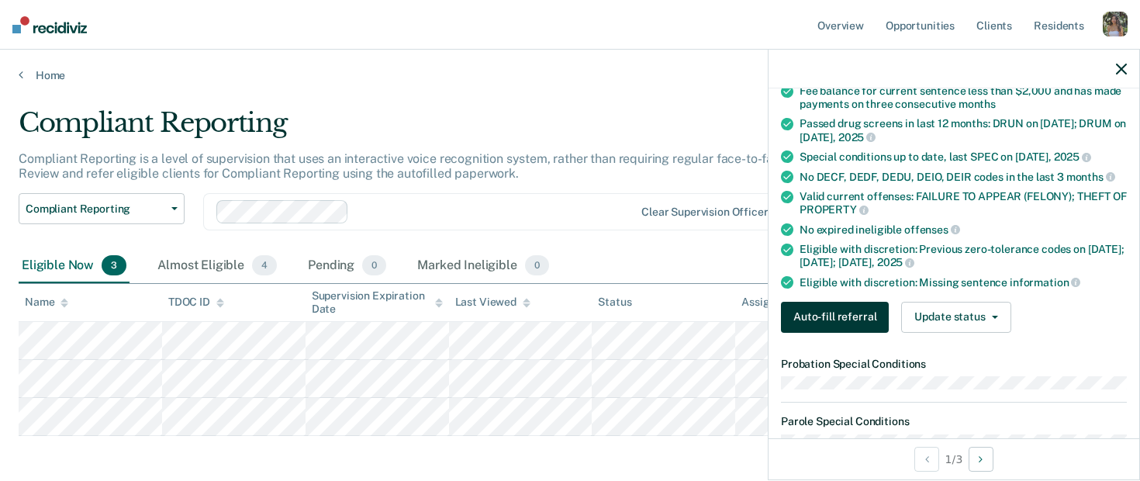
click at [858, 312] on button "Auto-fill referral" at bounding box center [835, 317] width 108 height 31
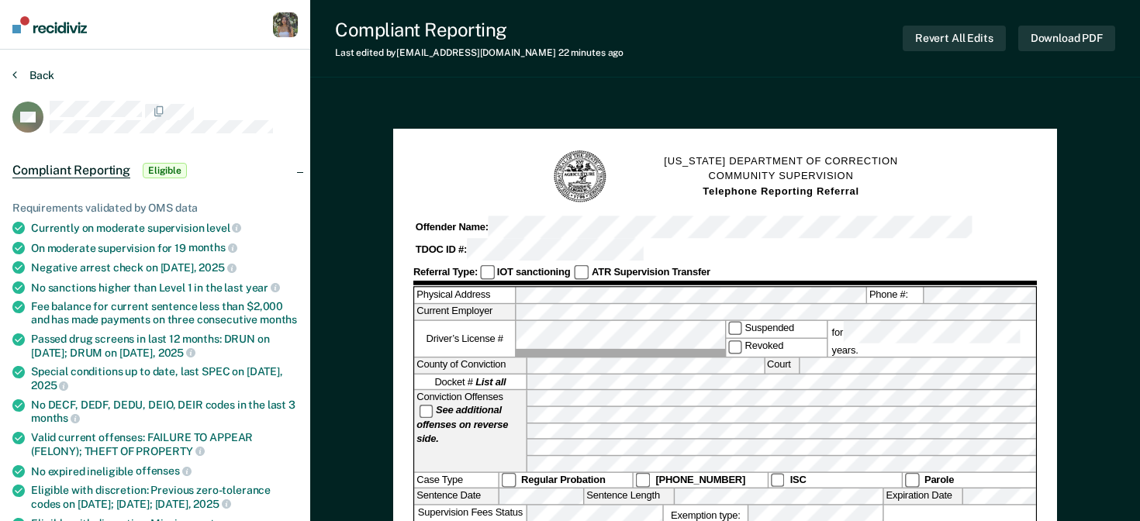
click at [35, 71] on button "Back" at bounding box center [33, 75] width 42 height 14
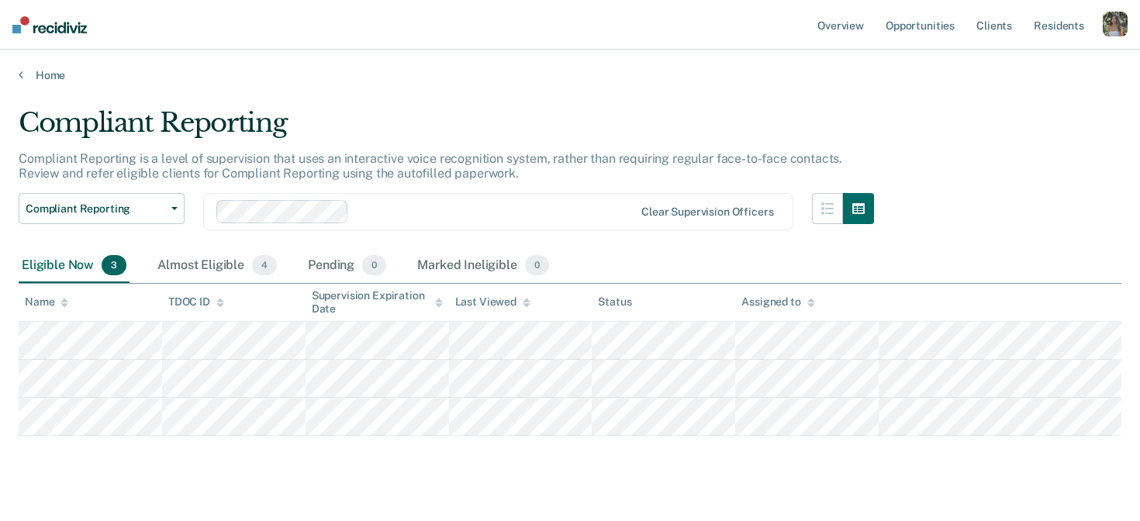
click at [1112, 21] on div "button" at bounding box center [1115, 24] width 25 height 25
click at [1009, 59] on link "Profile" at bounding box center [1053, 63] width 125 height 13
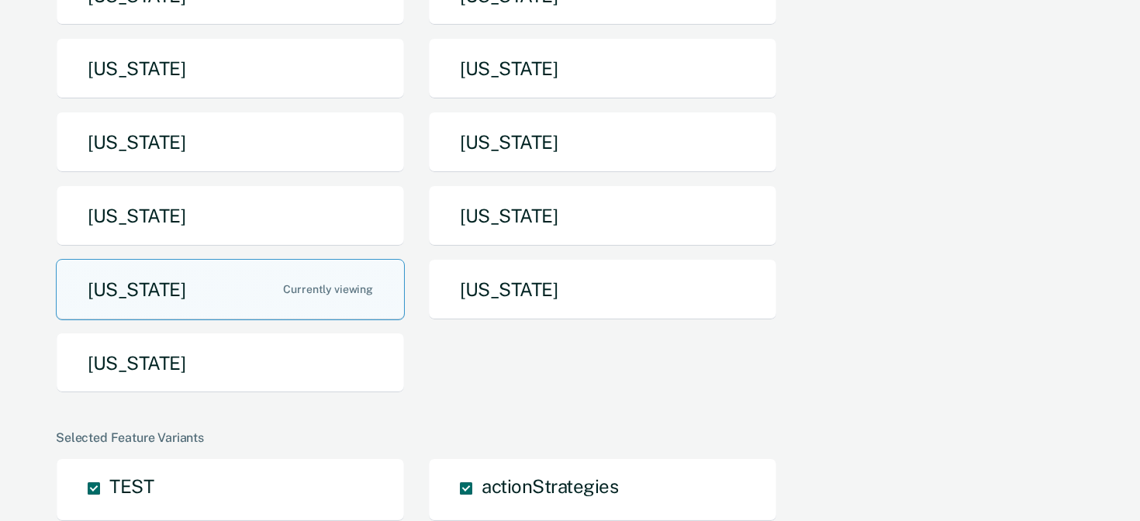
scroll to position [362, 0]
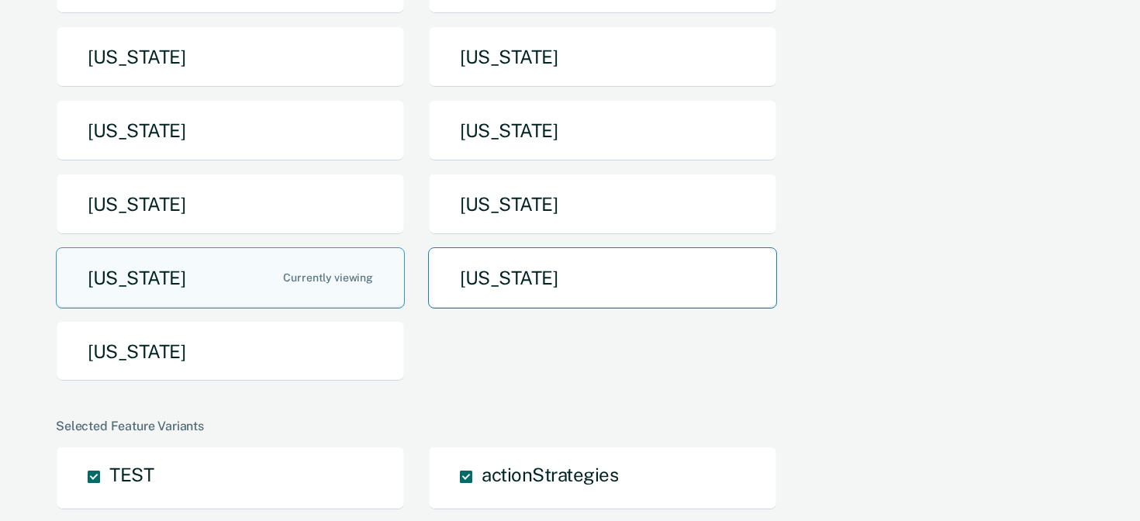
click at [526, 304] on button "[US_STATE]" at bounding box center [602, 277] width 349 height 61
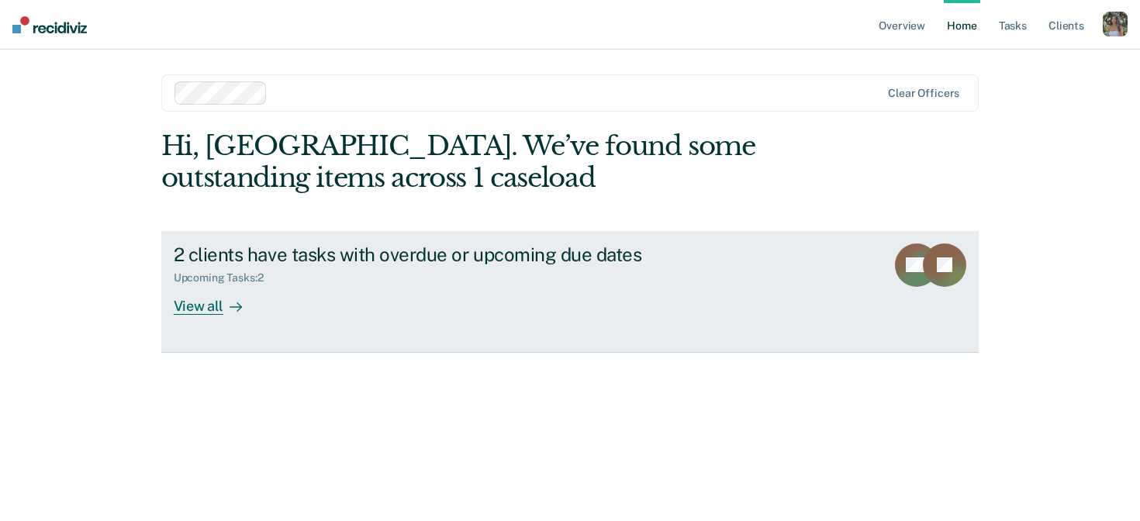
click at [347, 276] on div "Upcoming Tasks : 2" at bounding box center [446, 274] width 545 height 19
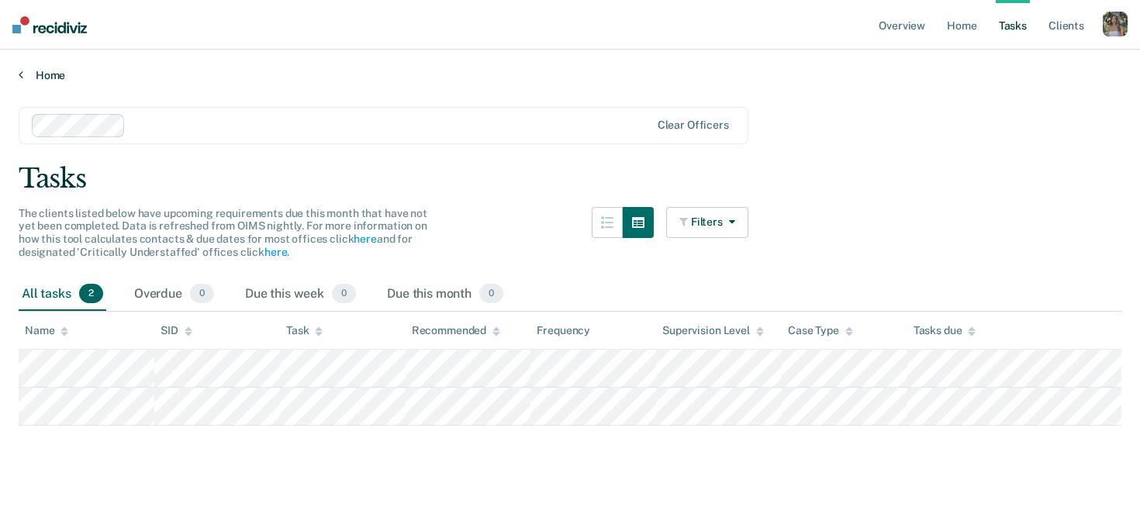
click at [29, 74] on link "Home" at bounding box center [570, 75] width 1103 height 14
